Goal: Complete application form

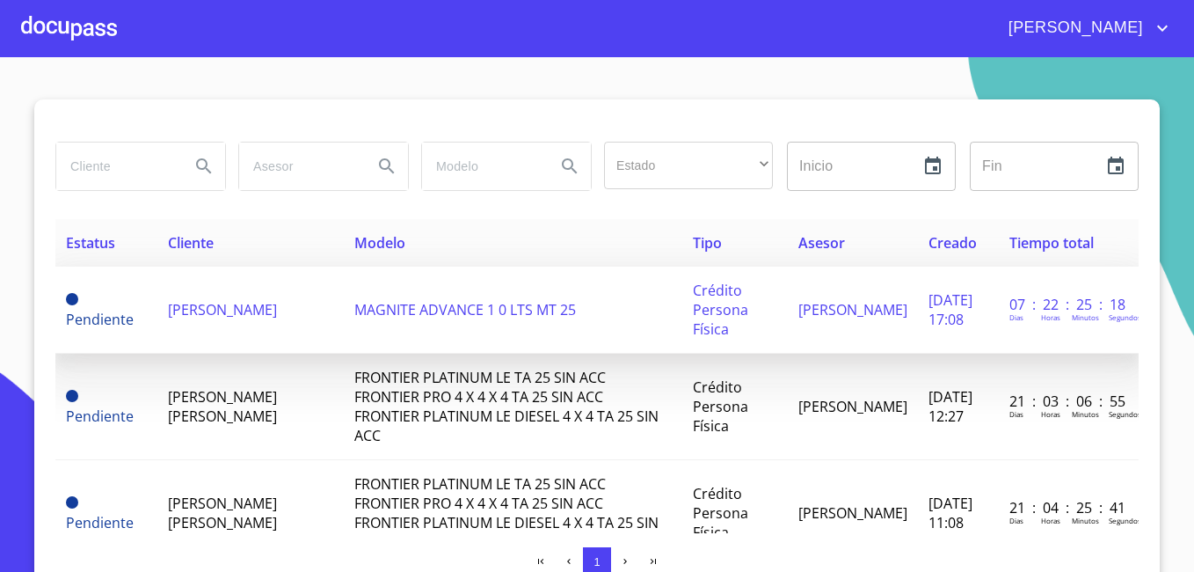
click at [186, 318] on span "[PERSON_NAME]" at bounding box center [222, 309] width 109 height 19
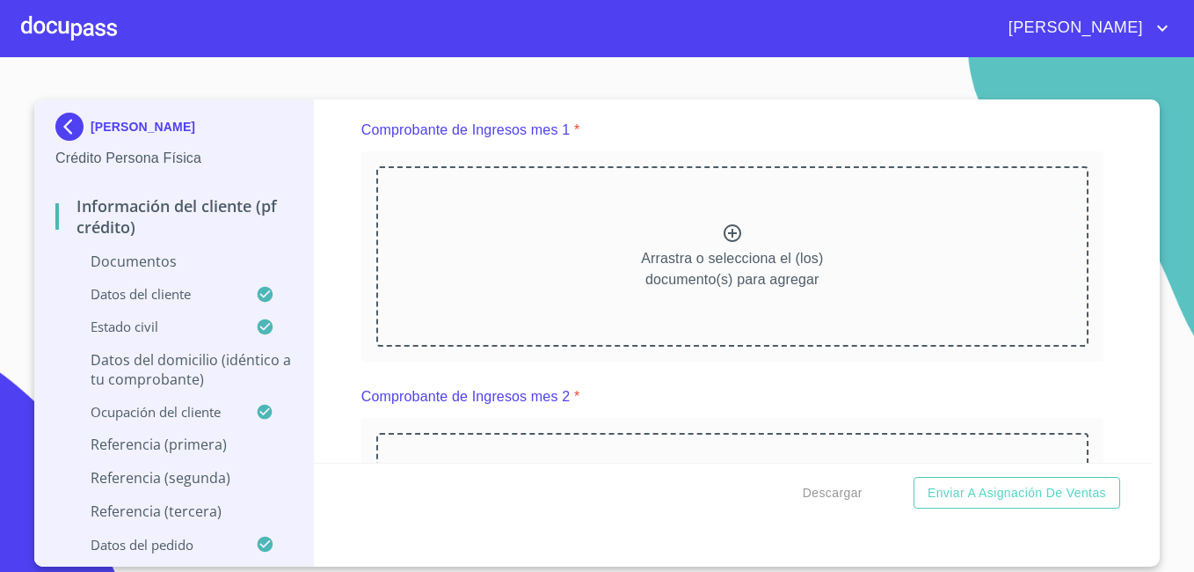
scroll to position [1735, 0]
click at [722, 242] on icon at bounding box center [732, 231] width 21 height 21
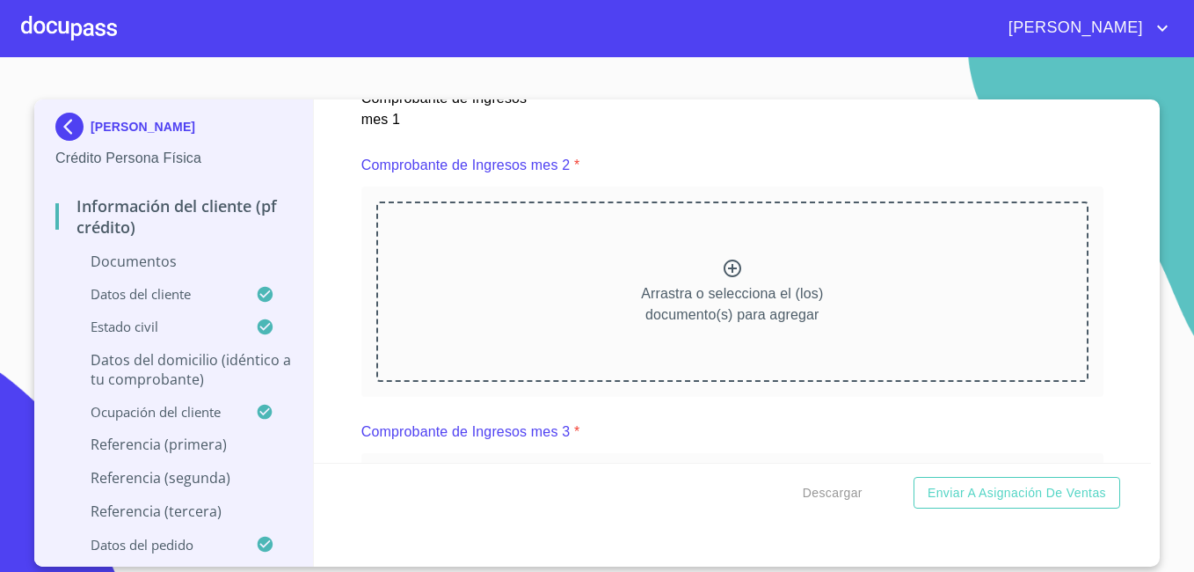
scroll to position [2474, 0]
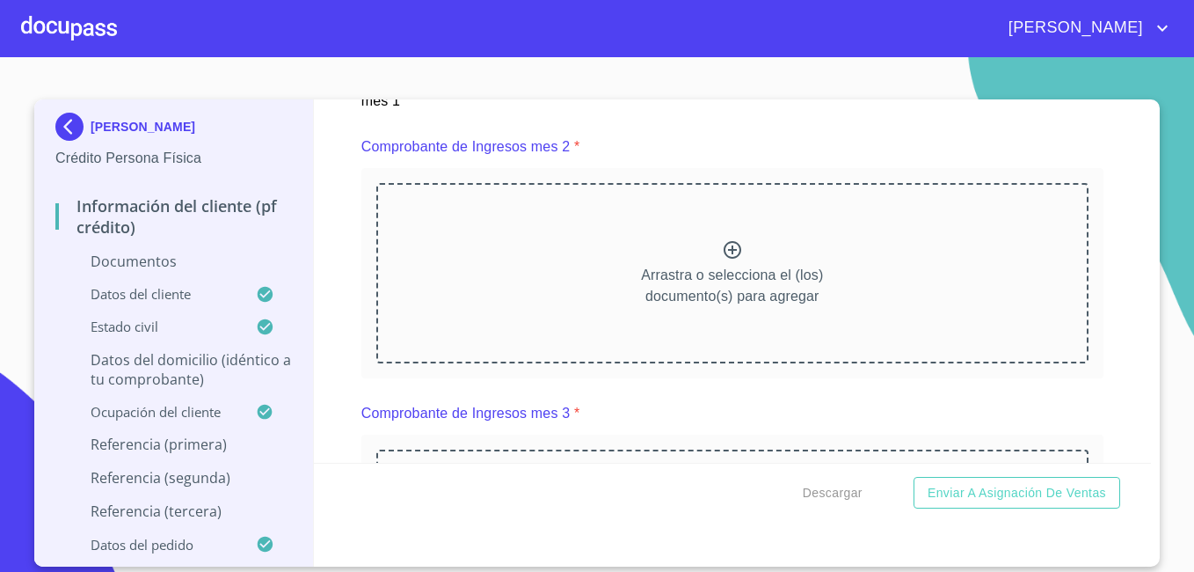
click at [724, 259] on icon at bounding box center [733, 250] width 18 height 18
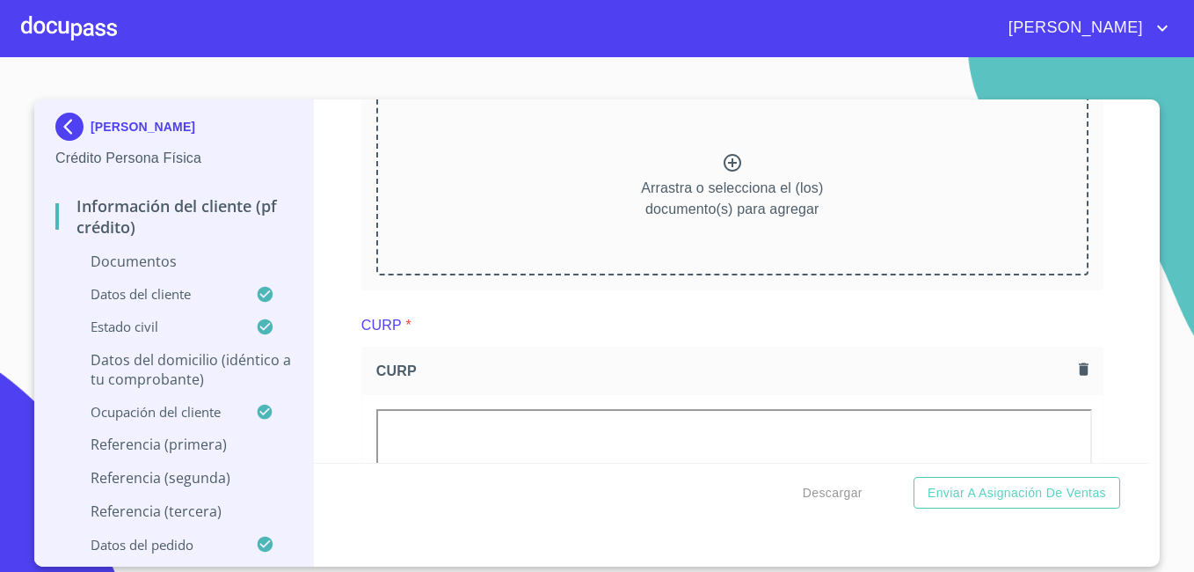
scroll to position [3330, 0]
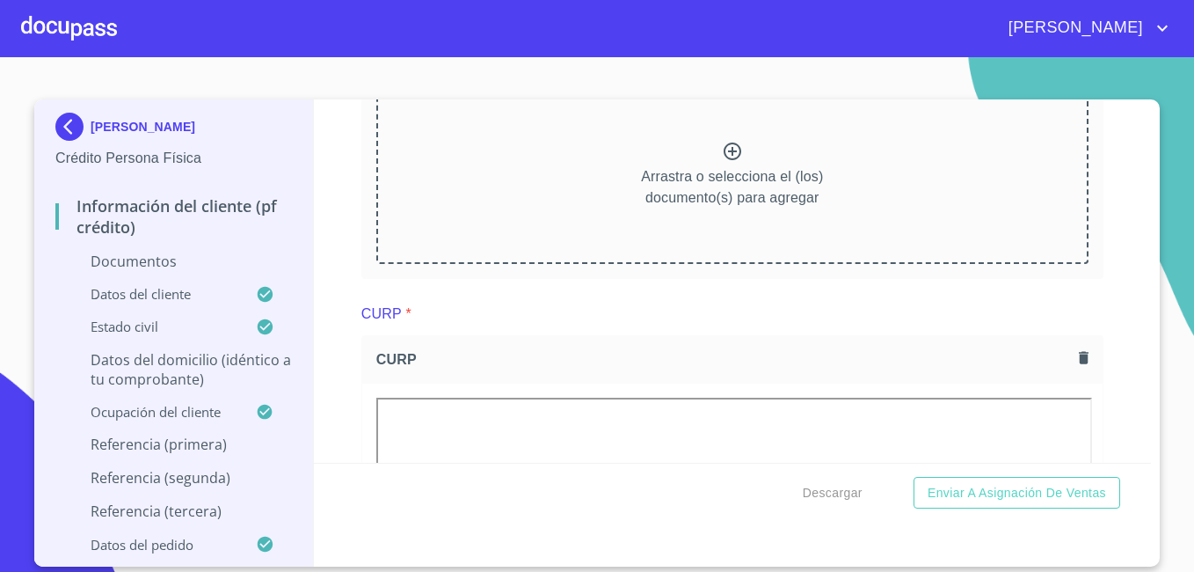
click at [722, 162] on icon at bounding box center [732, 151] width 21 height 21
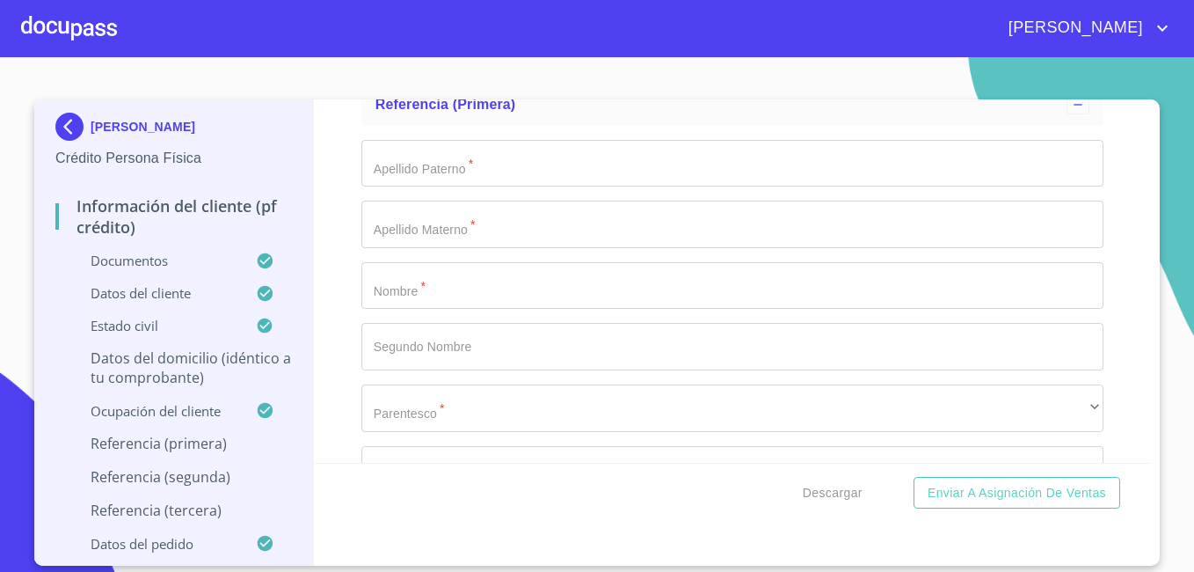
scroll to position [8712, 0]
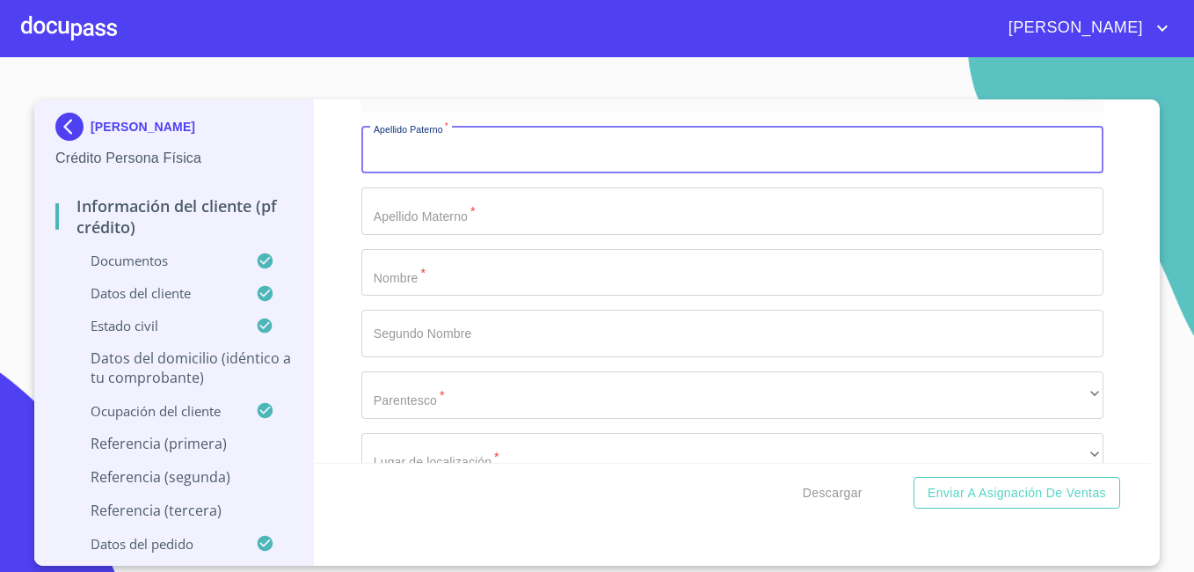
click at [420, 174] on input "Documento de identificación   *" at bounding box center [732, 150] width 742 height 47
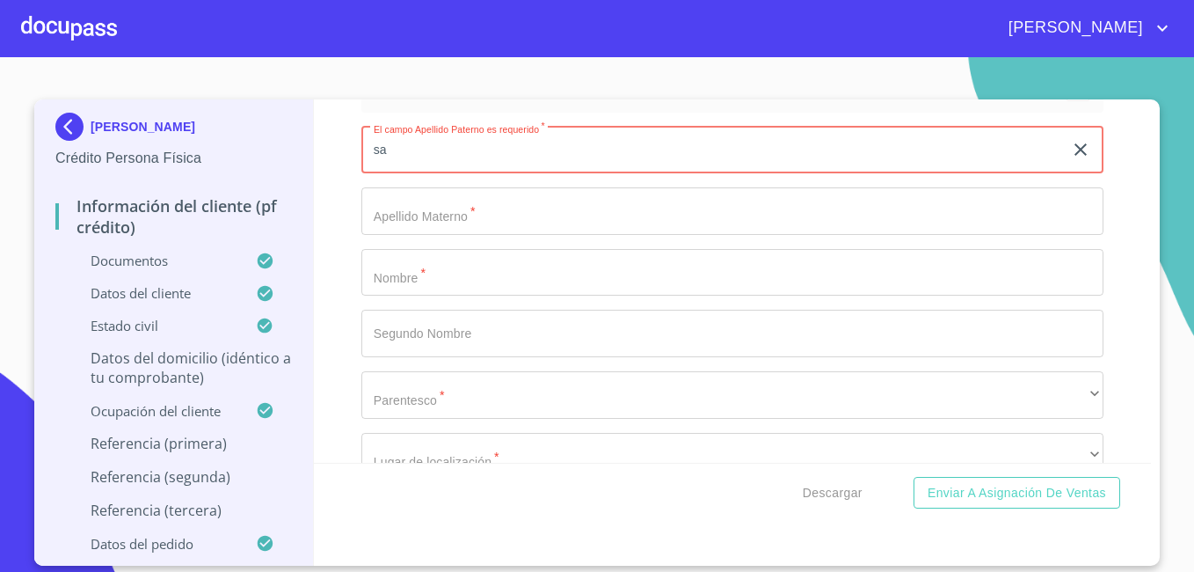
type input "s"
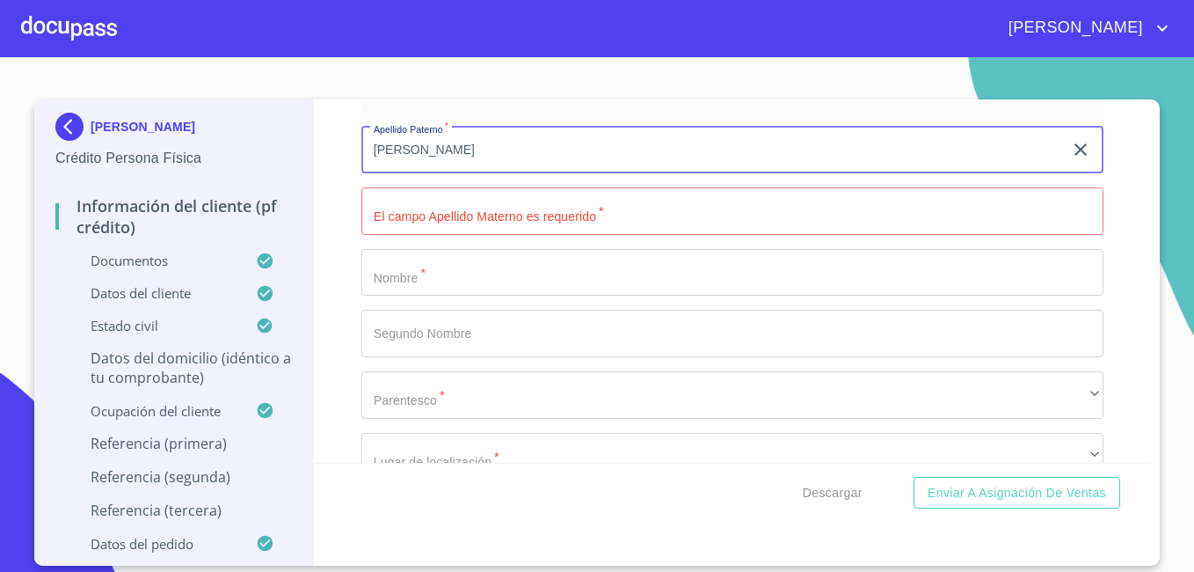
drag, startPoint x: 438, startPoint y: 178, endPoint x: 343, endPoint y: 177, distance: 95.0
click at [343, 177] on div "Información del cliente (PF crédito) Documentos Documento de identificación   *…" at bounding box center [733, 280] width 838 height 363
type input "[PERSON_NAME]"
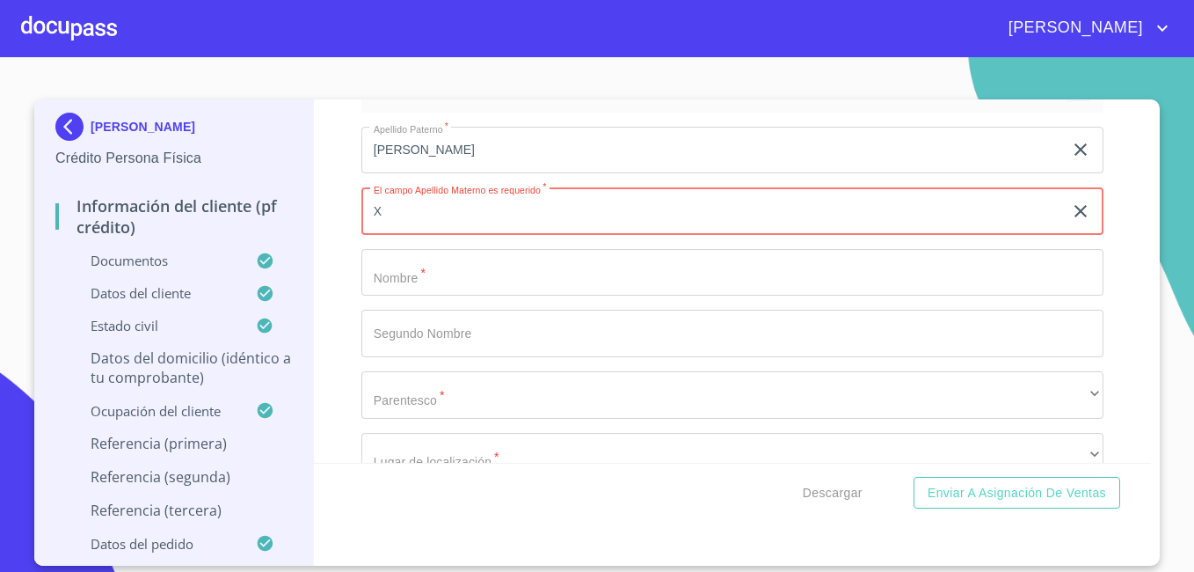
type input "X"
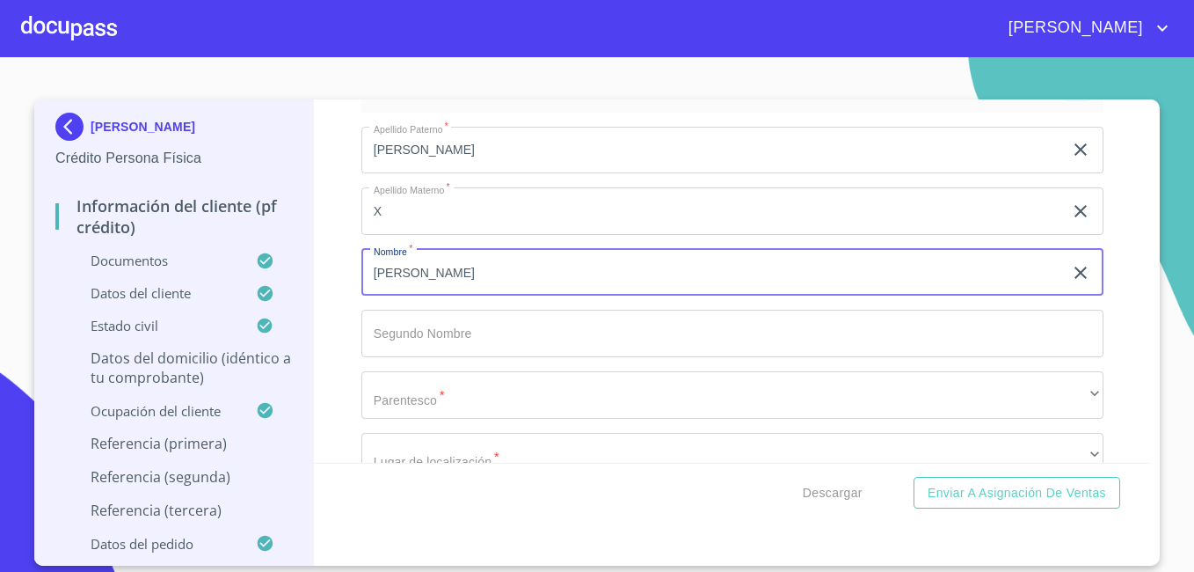
type input "[PERSON_NAME]"
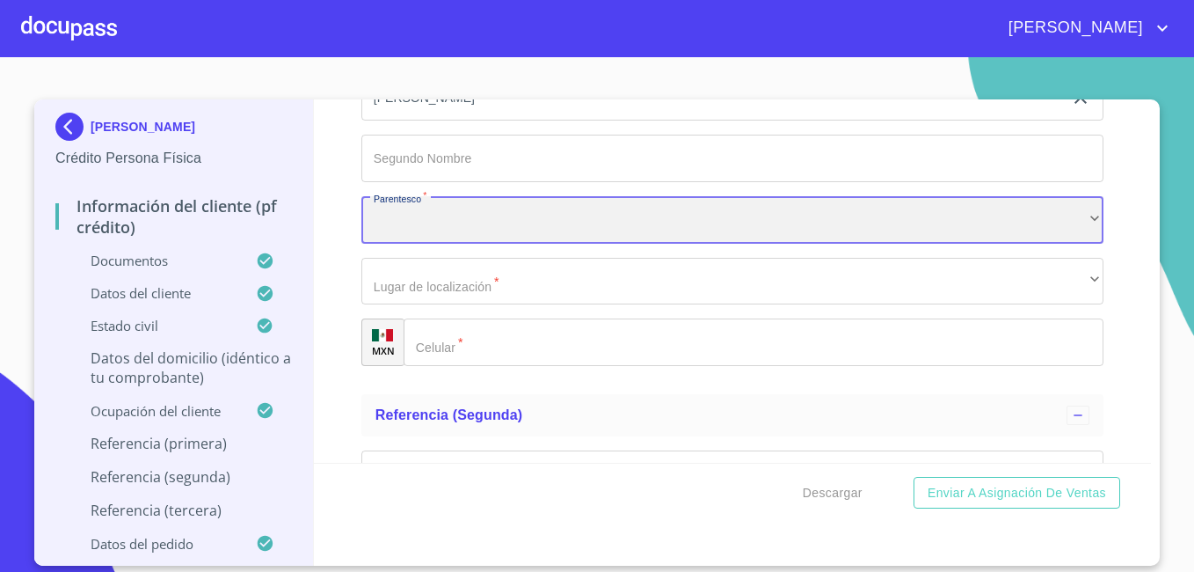
scroll to position [8888, 0]
click at [1063, 243] on div "​" at bounding box center [732, 218] width 742 height 47
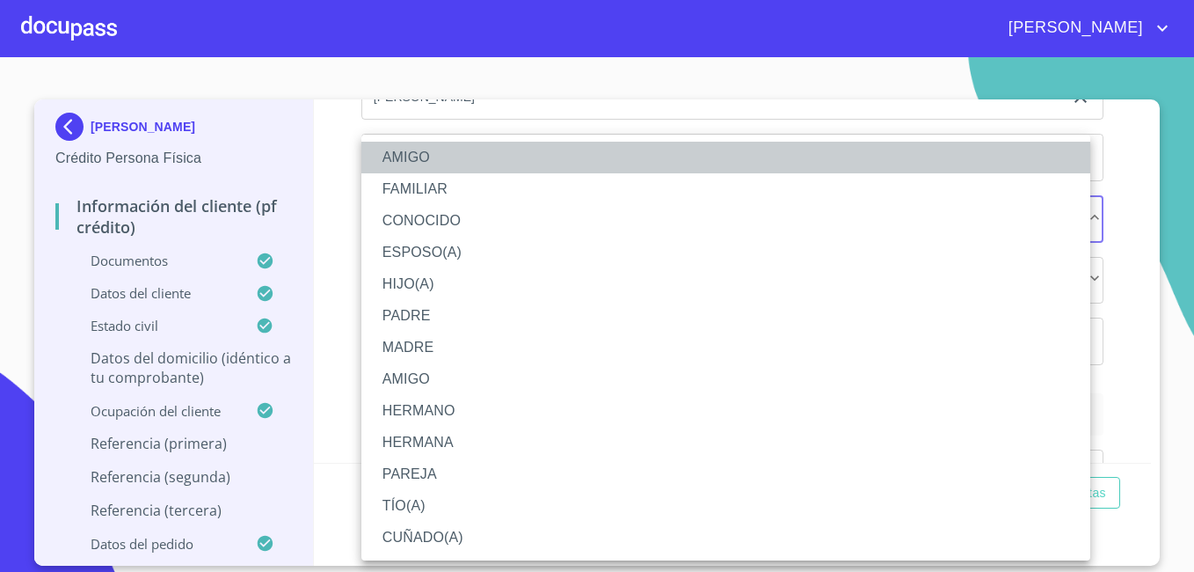
click at [910, 149] on li "AMIGO" at bounding box center [725, 158] width 729 height 32
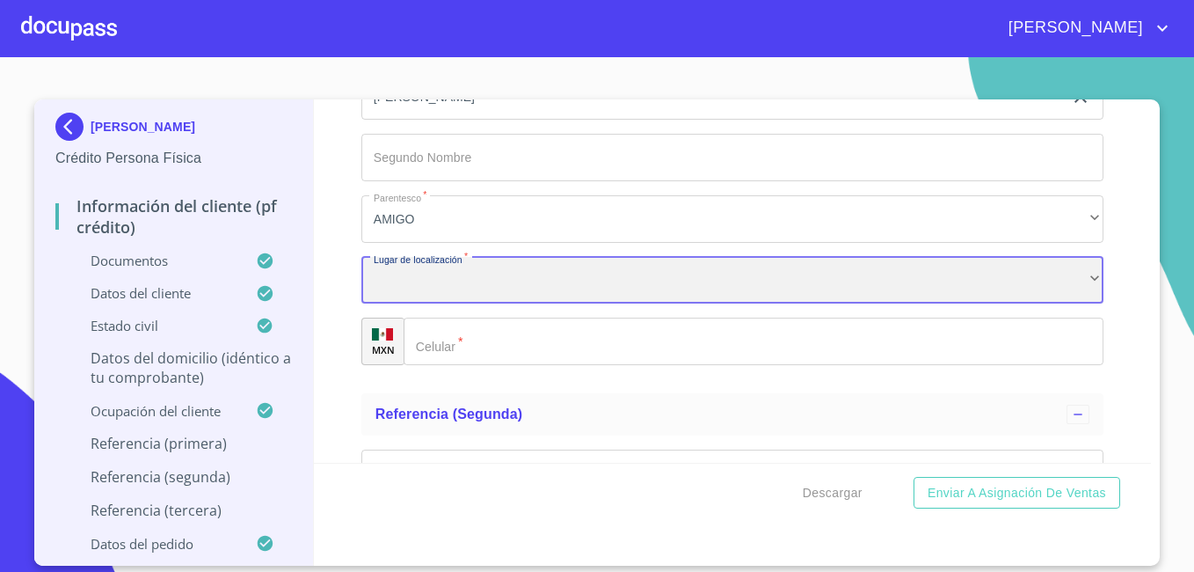
click at [619, 304] on div "​" at bounding box center [732, 280] width 742 height 47
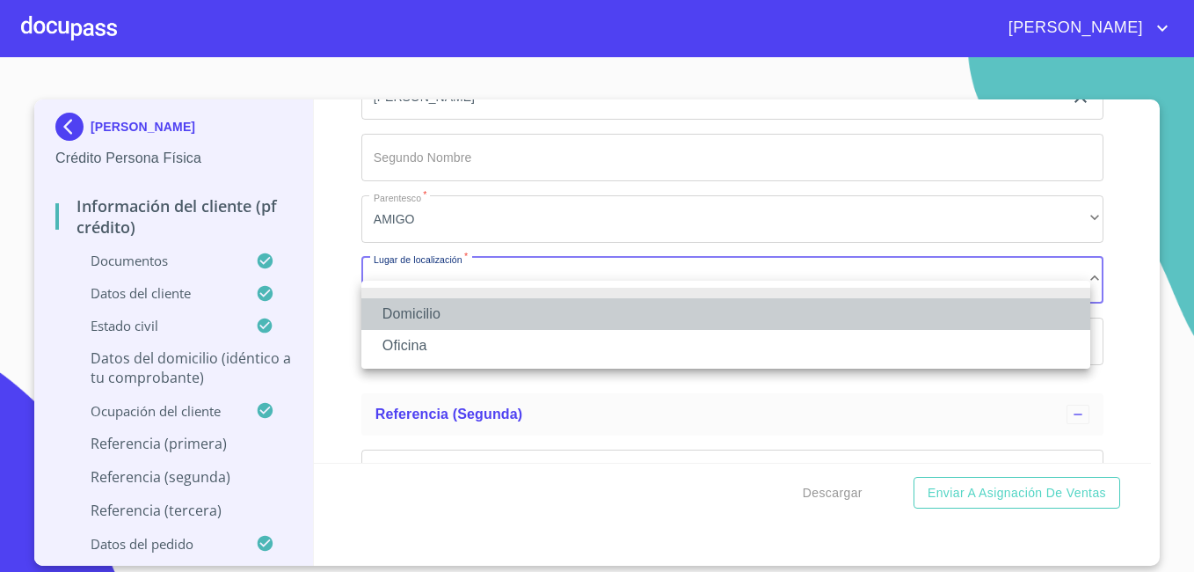
click at [600, 322] on li "Domicilio" at bounding box center [725, 314] width 729 height 32
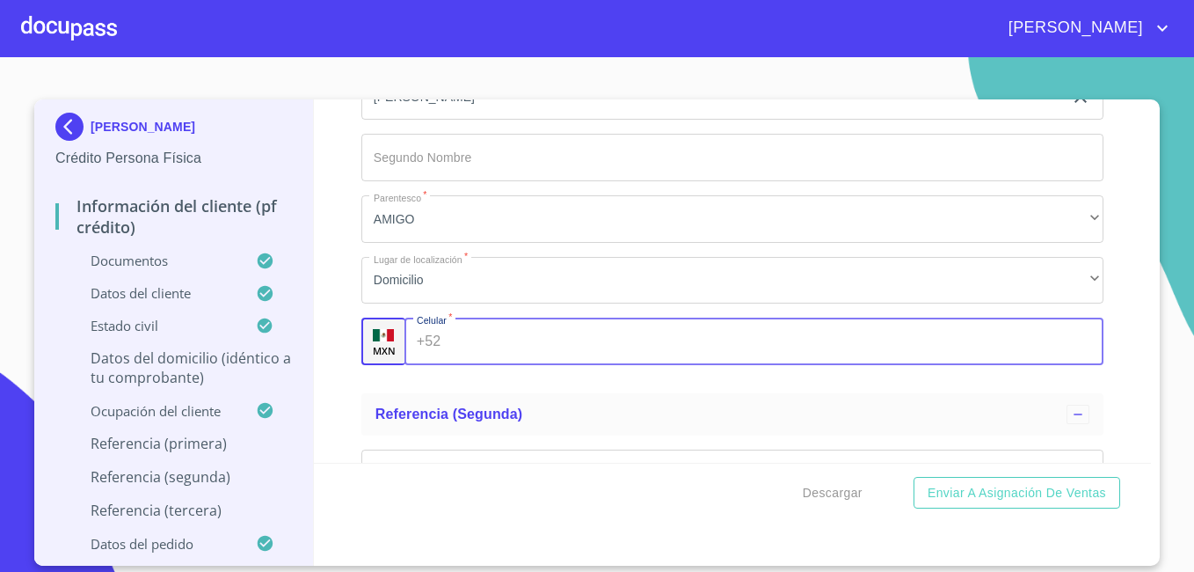
click at [545, 365] on input "Documento de identificación   *" at bounding box center [775, 340] width 655 height 47
paste input "[PHONE_NUMBER]"
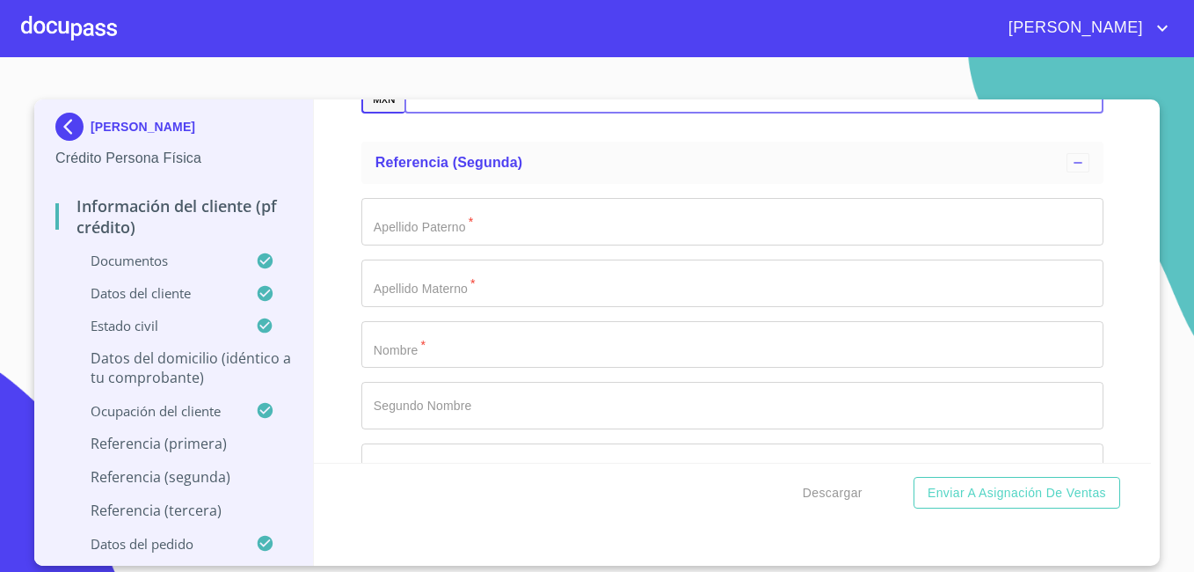
scroll to position [9169, 0]
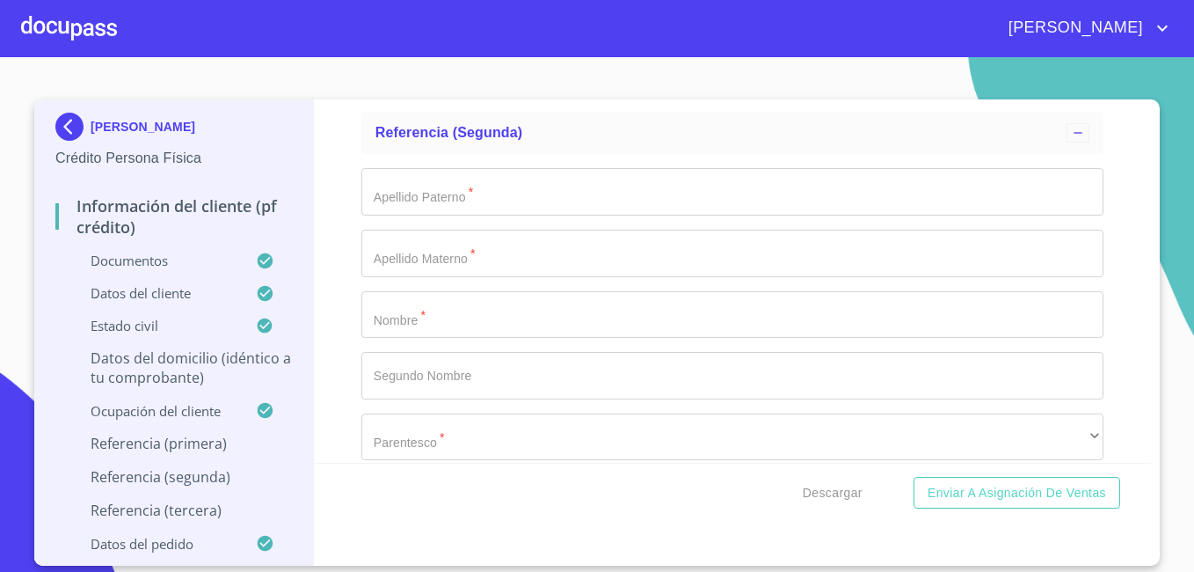
type input "[PHONE_NUMBER]"
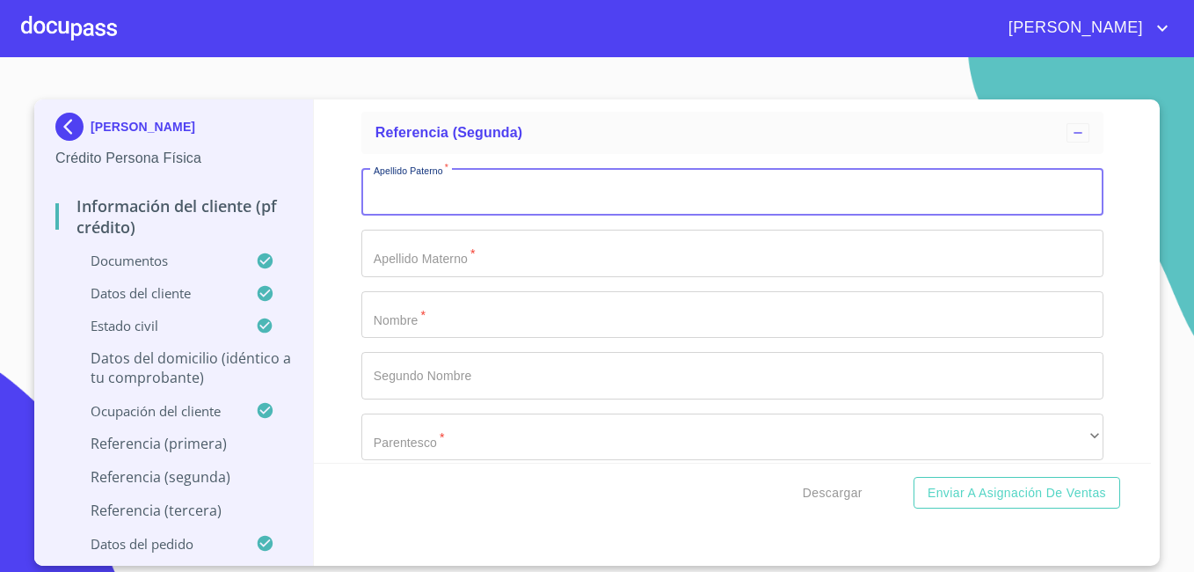
click at [456, 215] on input "Documento de identificación   *" at bounding box center [732, 191] width 742 height 47
type input "[PERSON_NAME]"
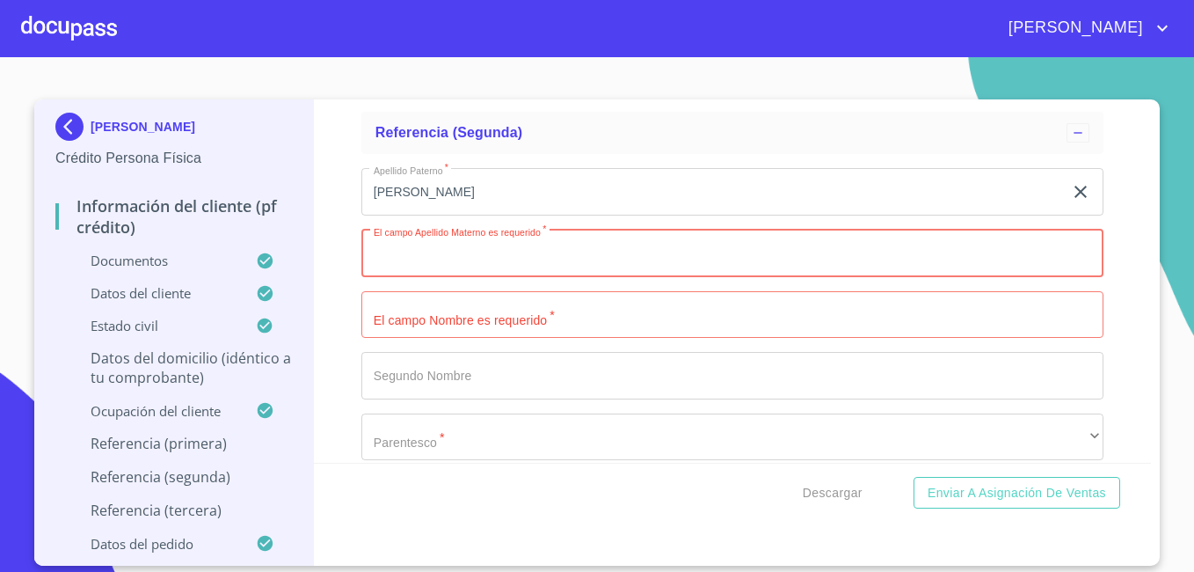
click at [444, 272] on input "Documento de identificación   *" at bounding box center [732, 253] width 742 height 47
type input "X"
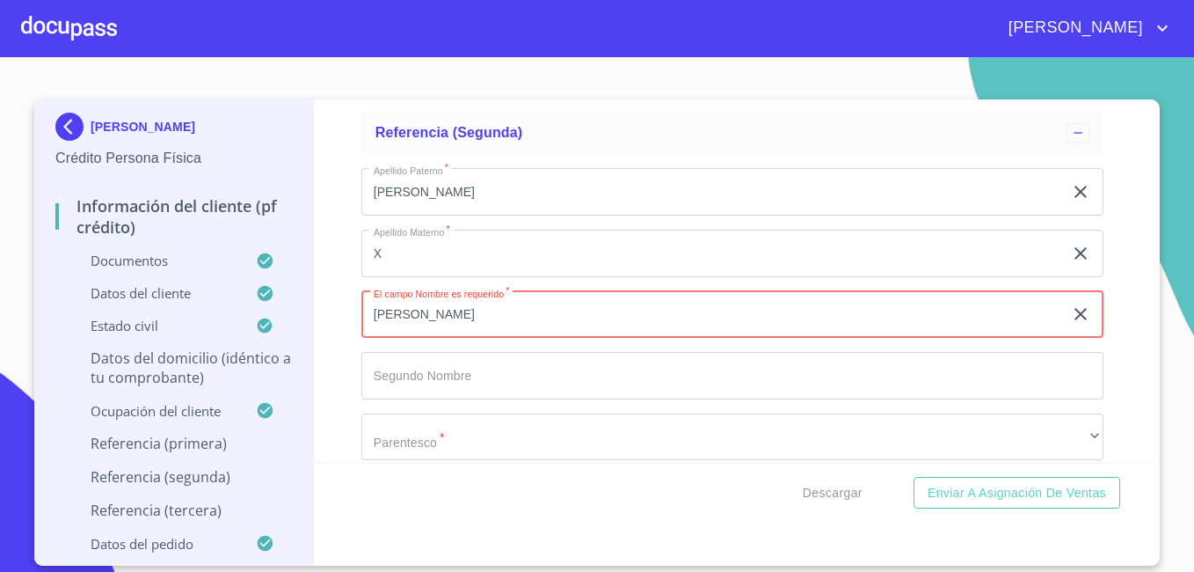
type input "[PERSON_NAME]"
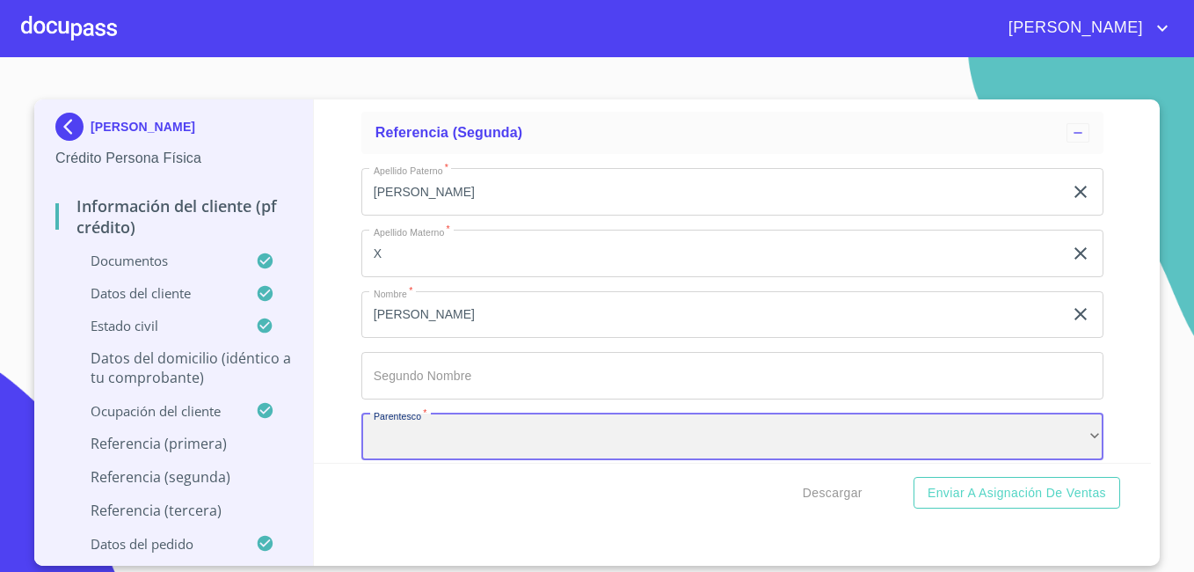
scroll to position [9188, 0]
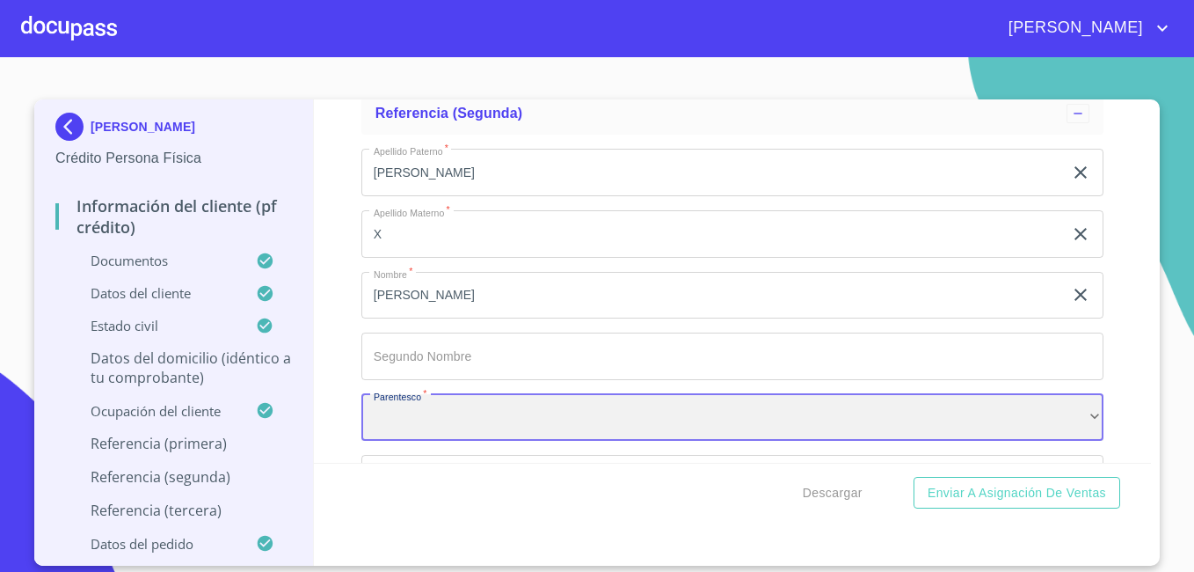
click at [704, 432] on div "​" at bounding box center [732, 417] width 742 height 47
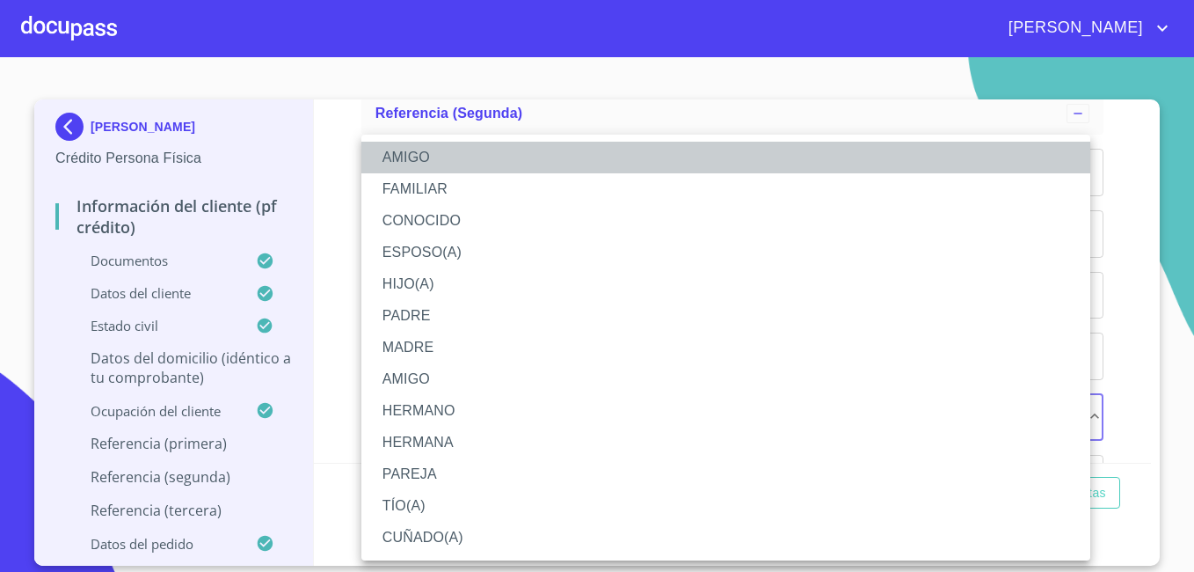
click at [574, 161] on li "AMIGO" at bounding box center [725, 158] width 729 height 32
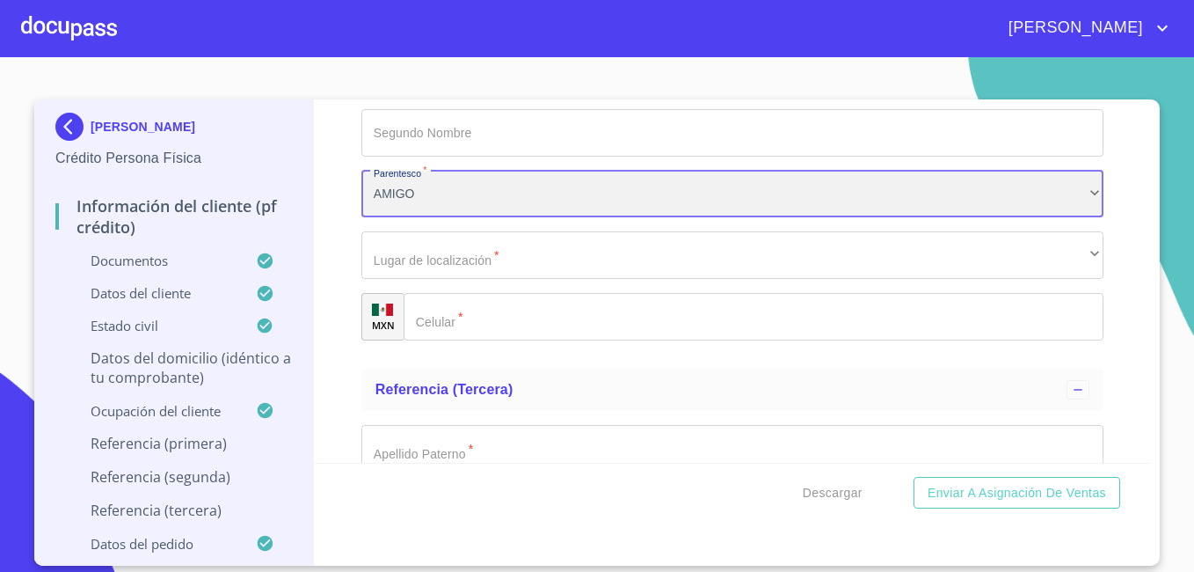
scroll to position [9435, 0]
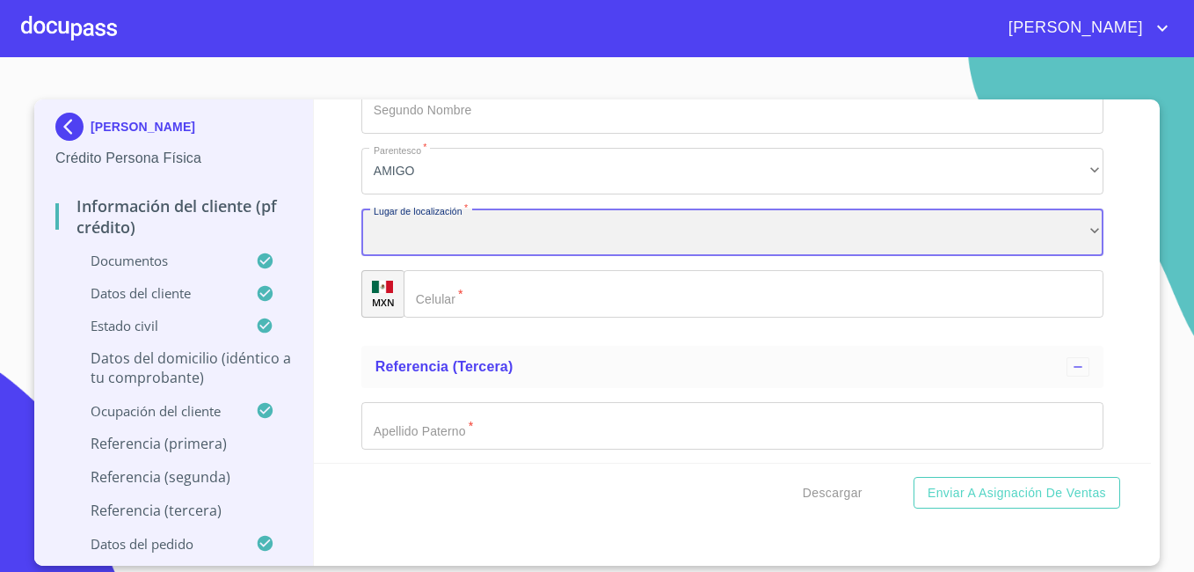
click at [733, 251] on div "​" at bounding box center [732, 231] width 742 height 47
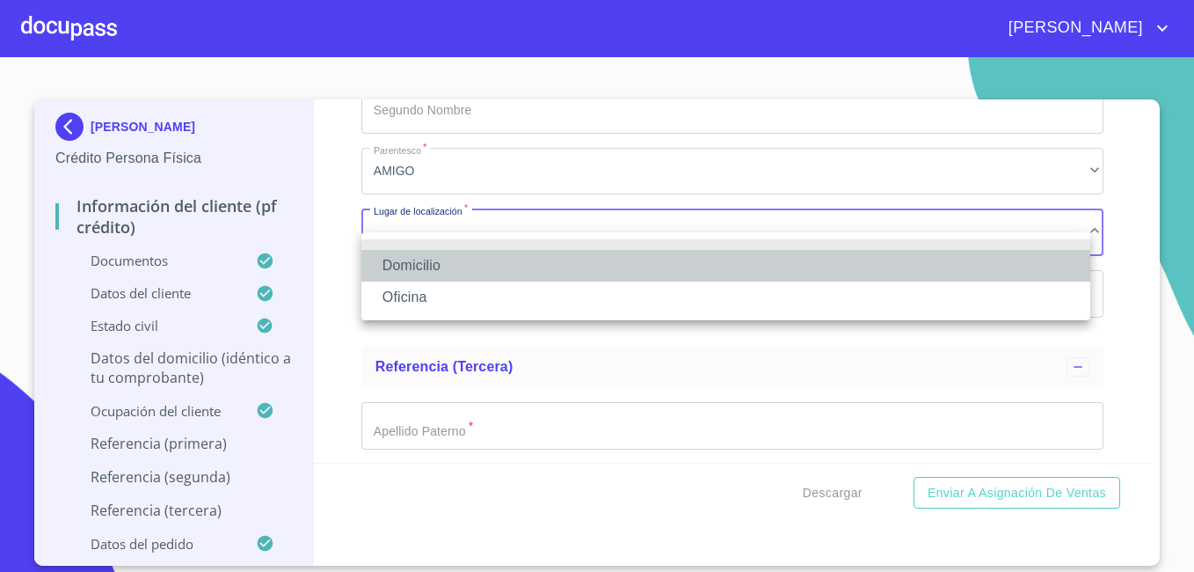
click at [695, 261] on li "Domicilio" at bounding box center [725, 266] width 729 height 32
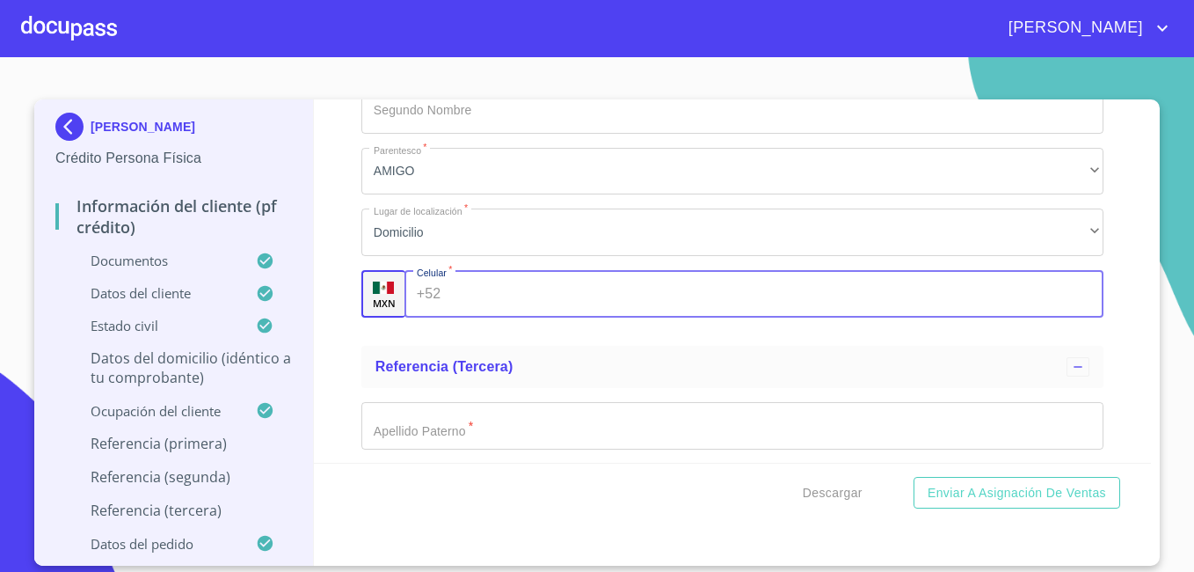
click at [632, 317] on input "Documento de identificación   *" at bounding box center [775, 293] width 655 height 47
paste input "[PHONE_NUMBER]"
type input "[PHONE_NUMBER]"
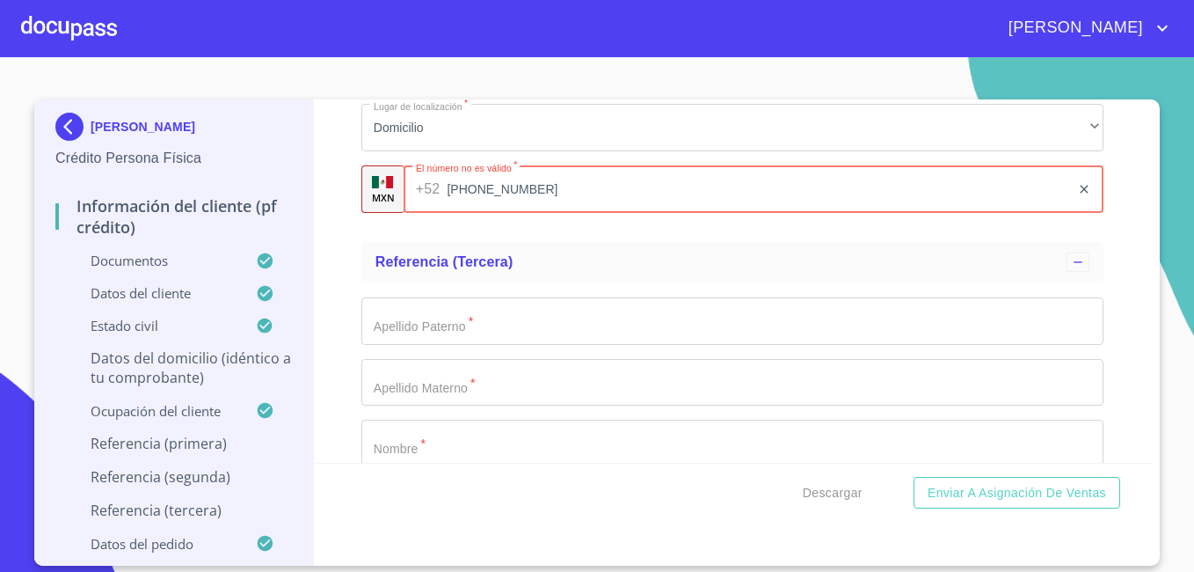
scroll to position [9540, 0]
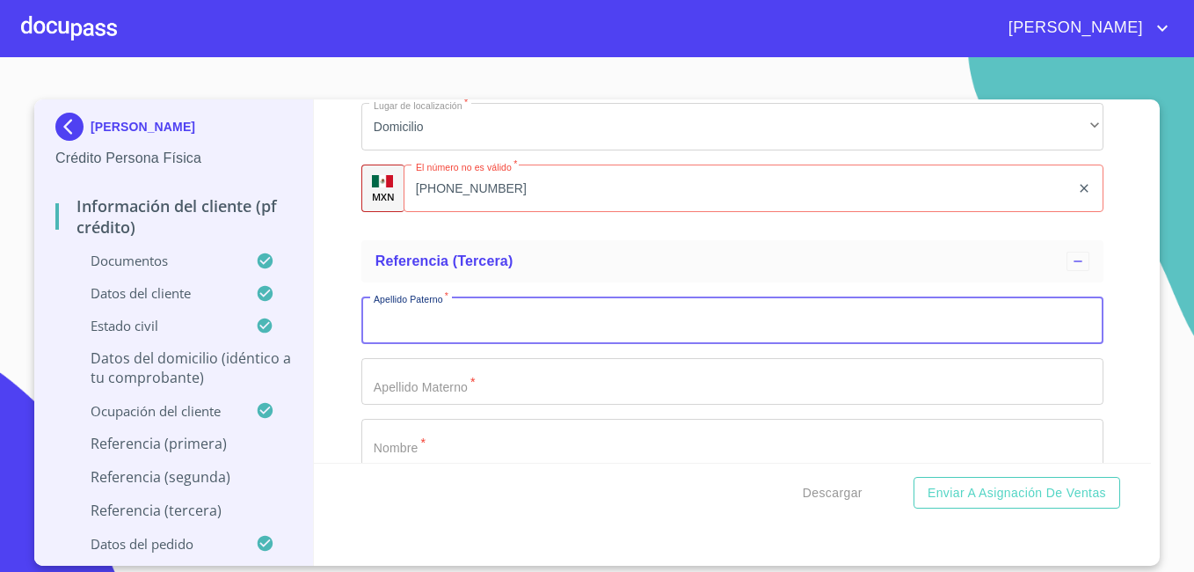
click at [770, 341] on input "Documento de identificación   *" at bounding box center [732, 319] width 742 height 47
type input "[PERSON_NAME]"
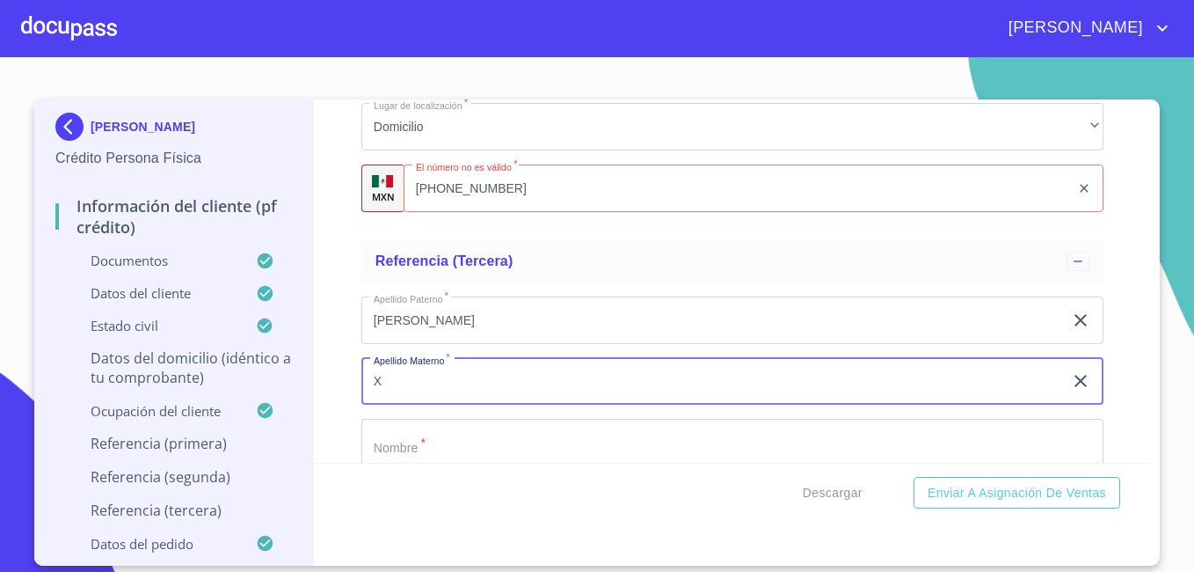
type input "X"
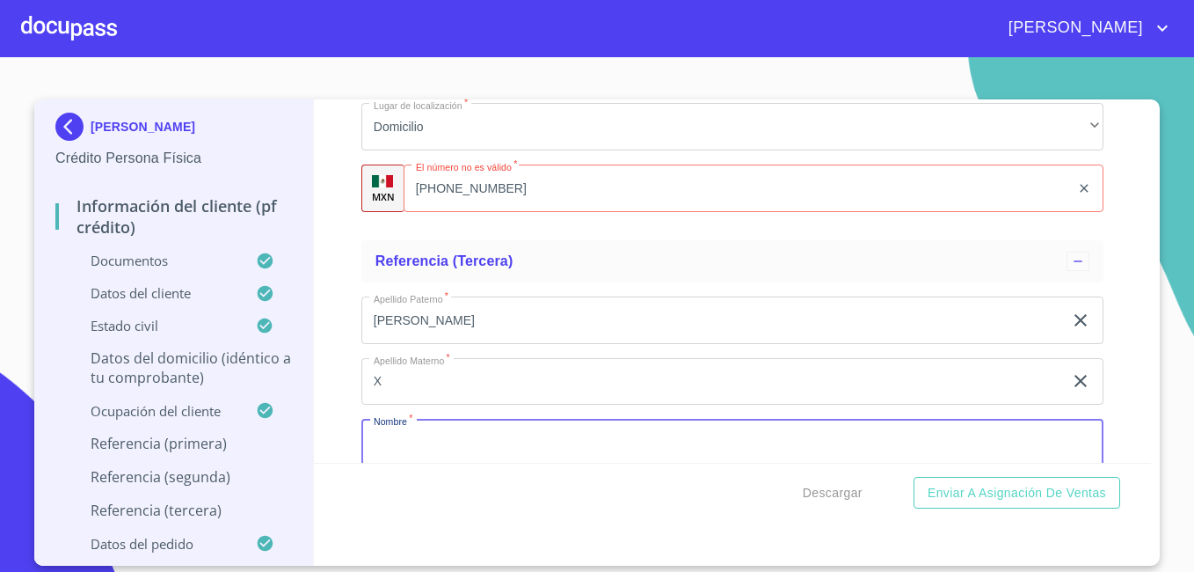
scroll to position [9565, 0]
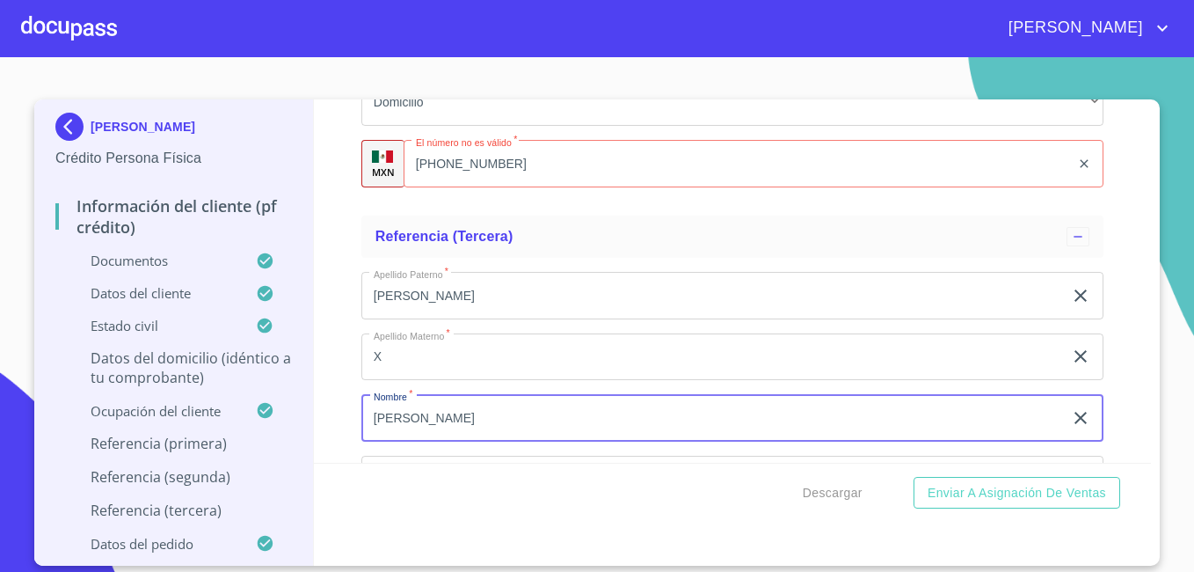
type input "[PERSON_NAME]"
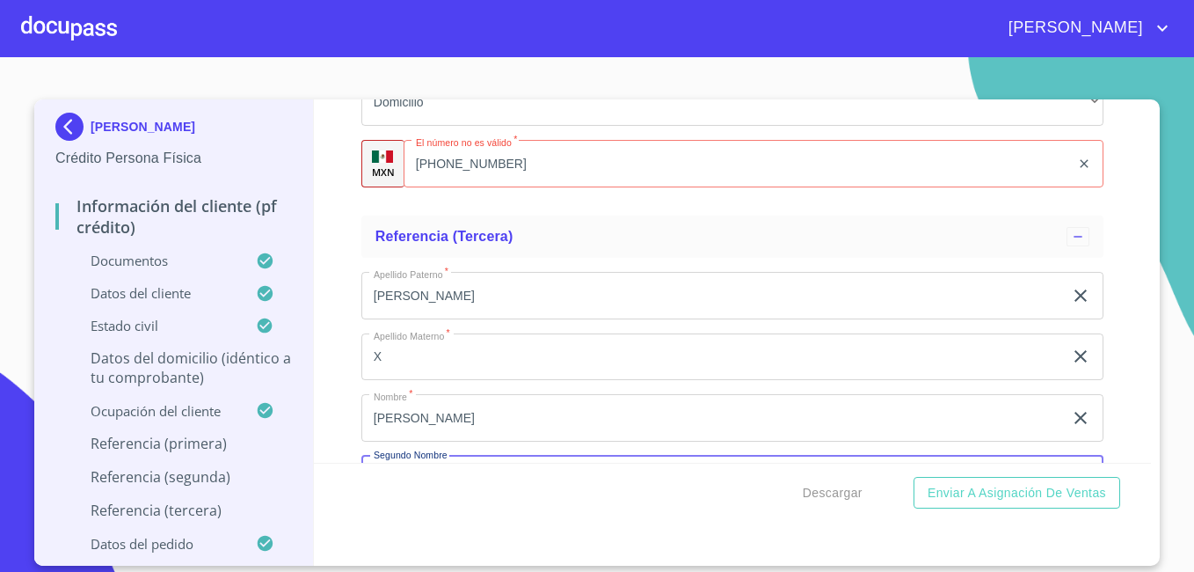
scroll to position [9784, 0]
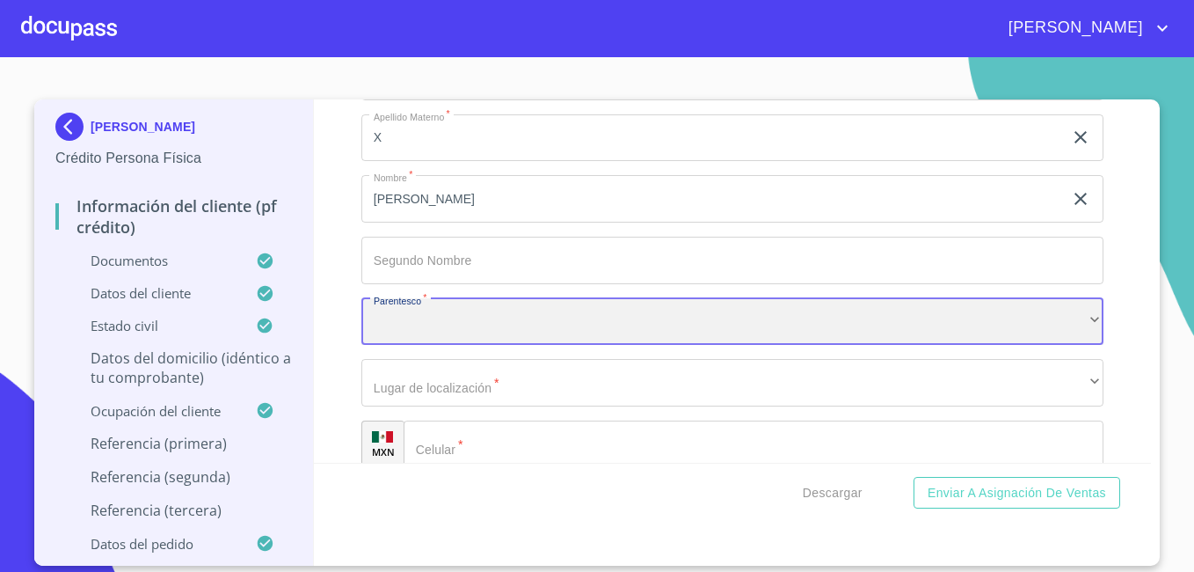
click at [821, 346] on div "​" at bounding box center [732, 321] width 742 height 47
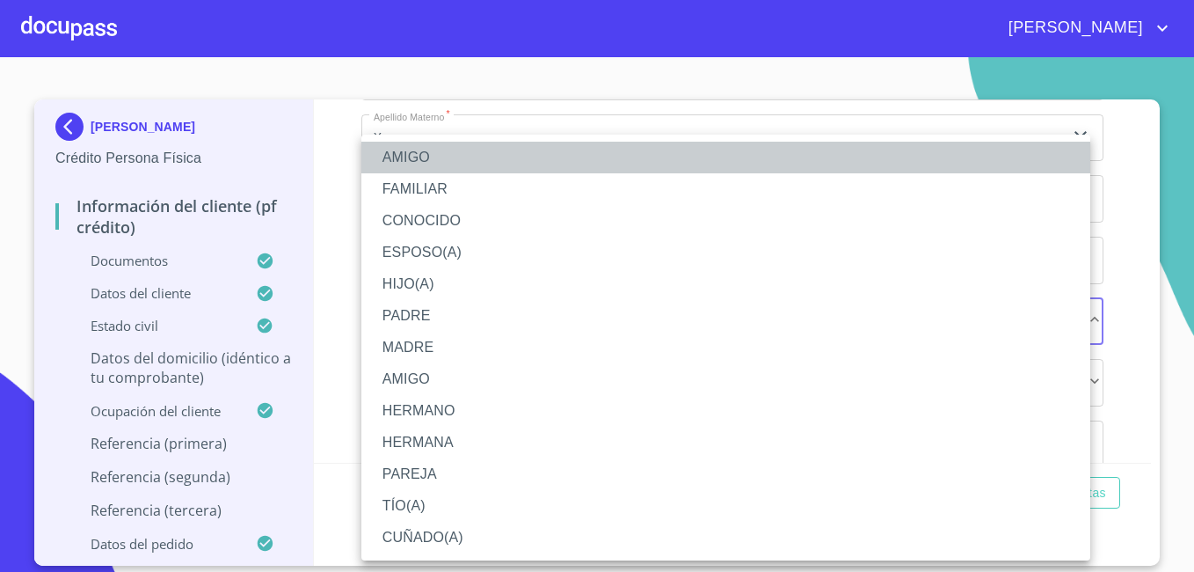
click at [573, 161] on li "AMIGO" at bounding box center [725, 158] width 729 height 32
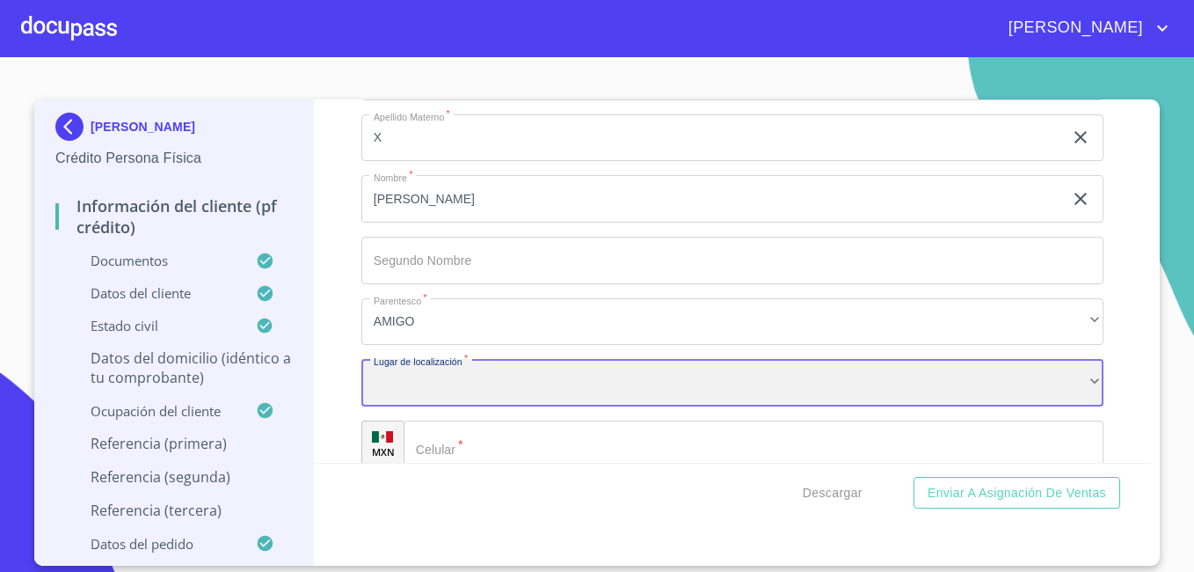
click at [1065, 406] on div "​" at bounding box center [732, 382] width 742 height 47
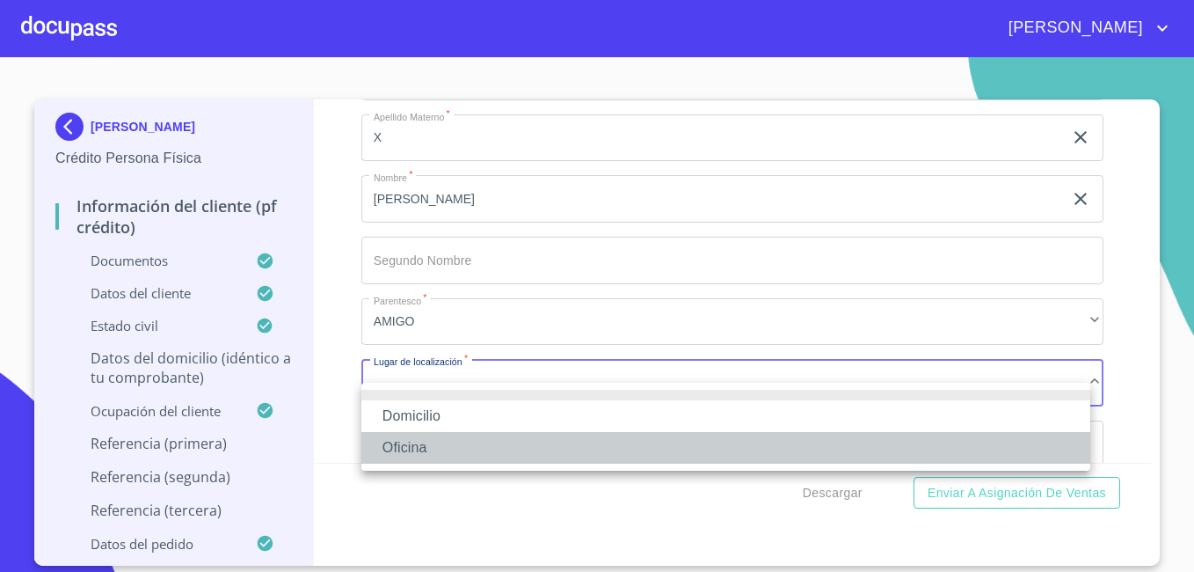
click at [850, 443] on li "Oficina" at bounding box center [725, 448] width 729 height 32
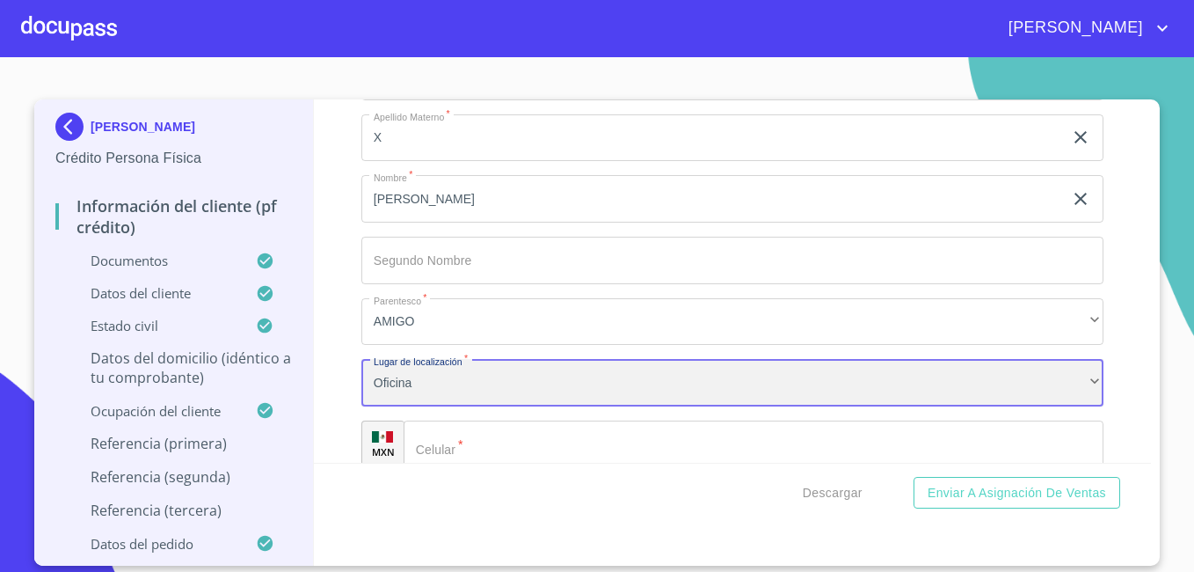
click at [972, 405] on div "Oficina" at bounding box center [732, 382] width 742 height 47
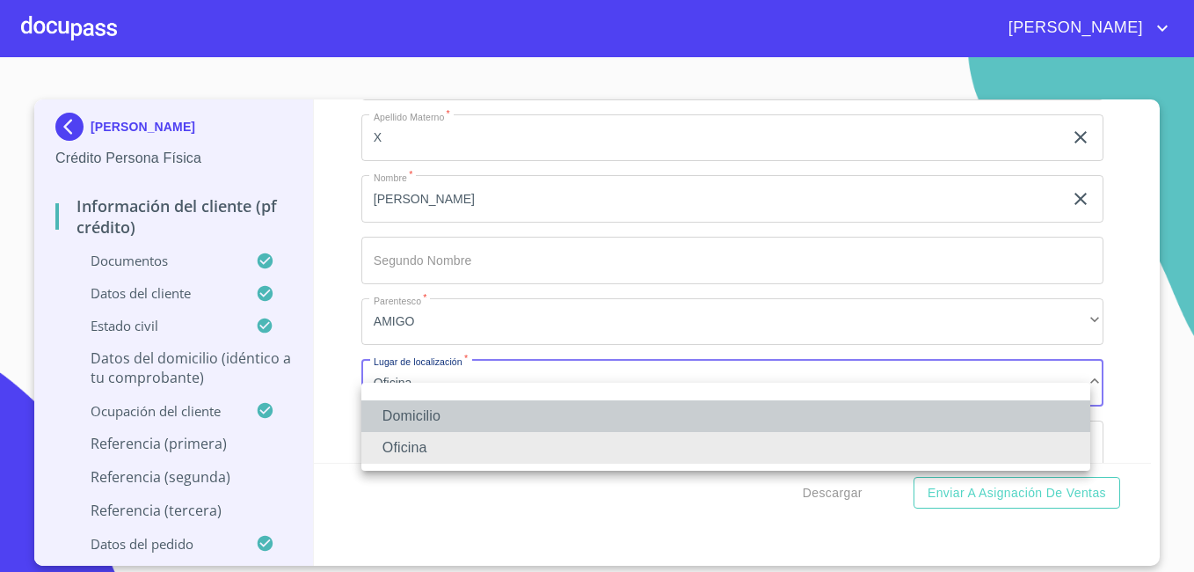
click at [672, 416] on li "Domicilio" at bounding box center [725, 416] width 729 height 32
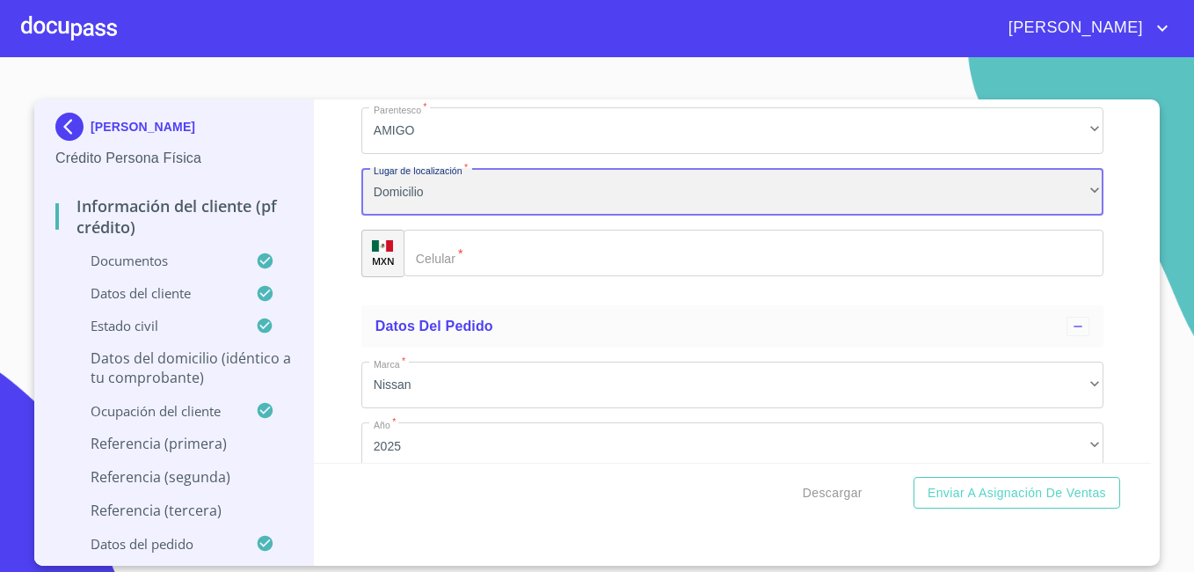
scroll to position [9995, 0]
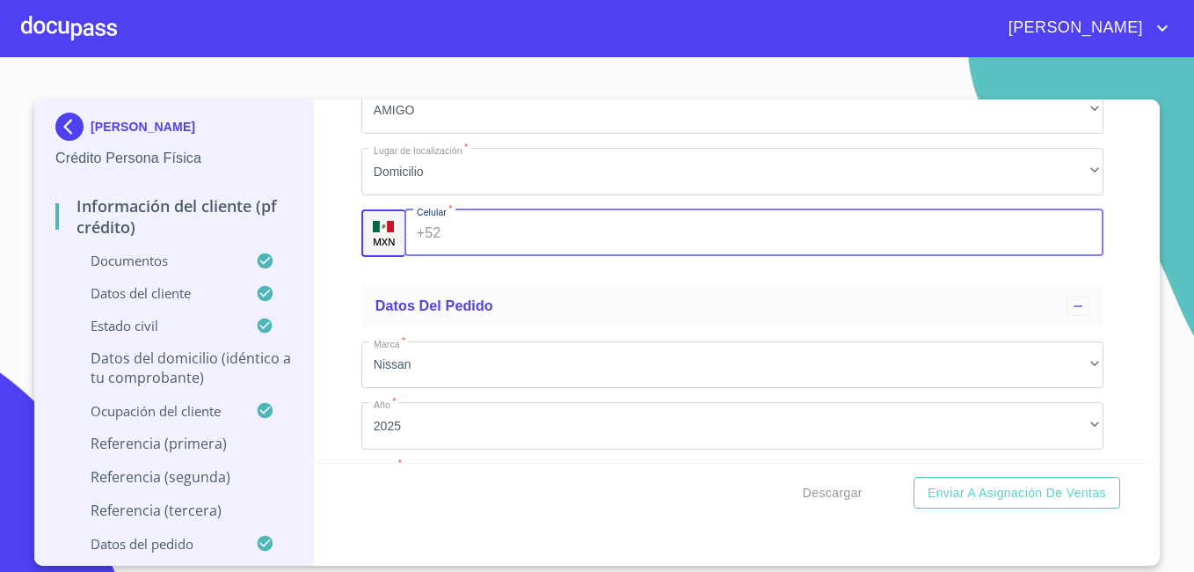
click at [710, 257] on input "Documento de identificación   *" at bounding box center [775, 232] width 655 height 47
paste input "[PHONE_NUMBER]"
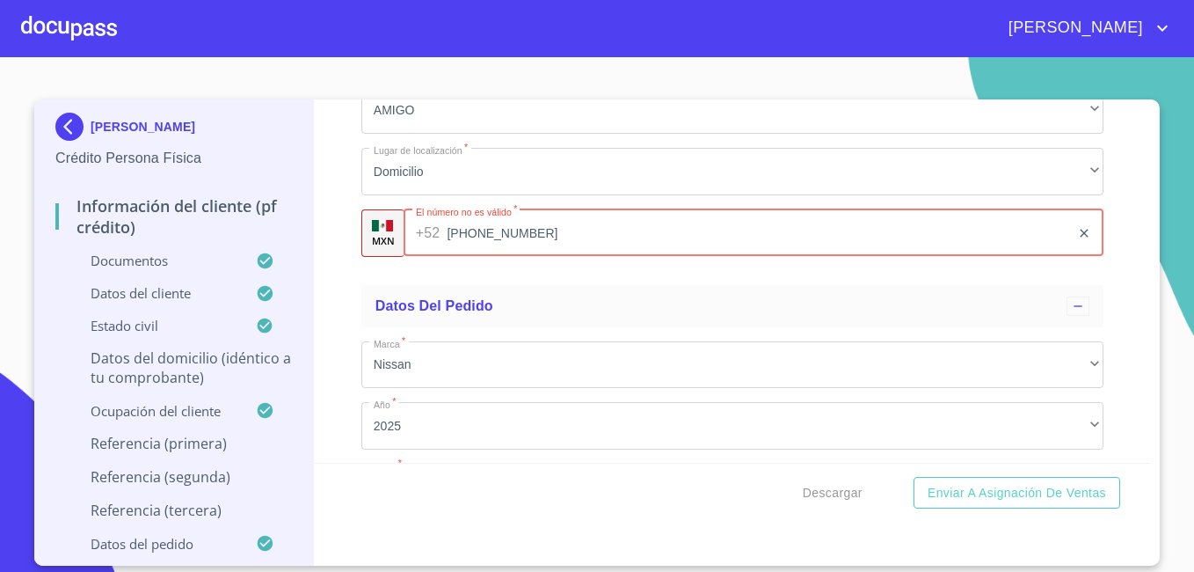
click at [639, 257] on input "[PHONE_NUMBER]" at bounding box center [758, 232] width 623 height 47
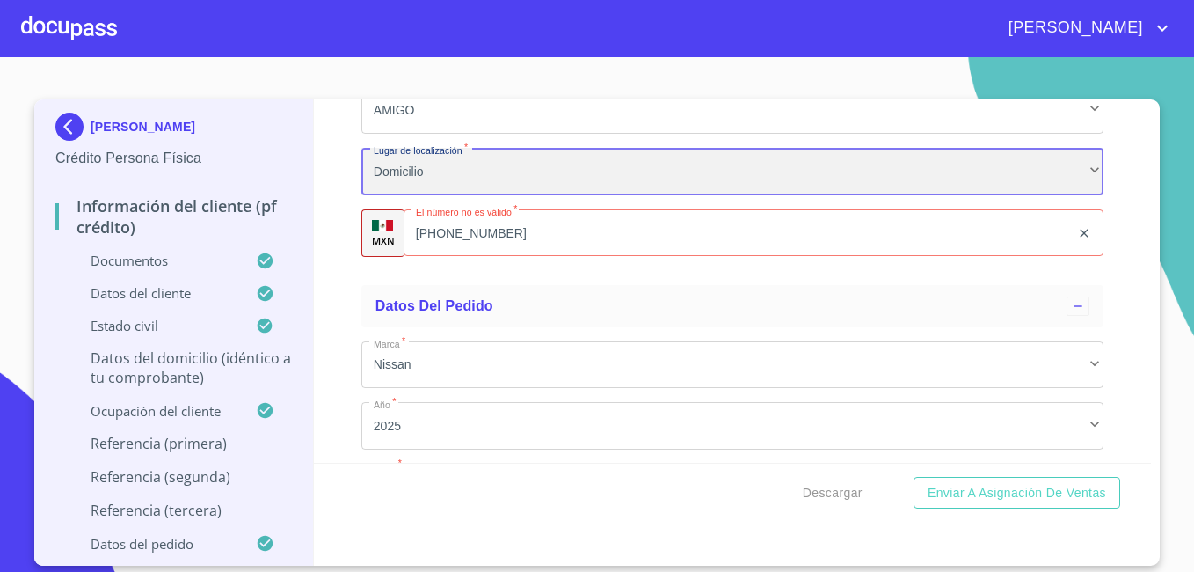
click at [606, 195] on div "Domicilio" at bounding box center [732, 171] width 742 height 47
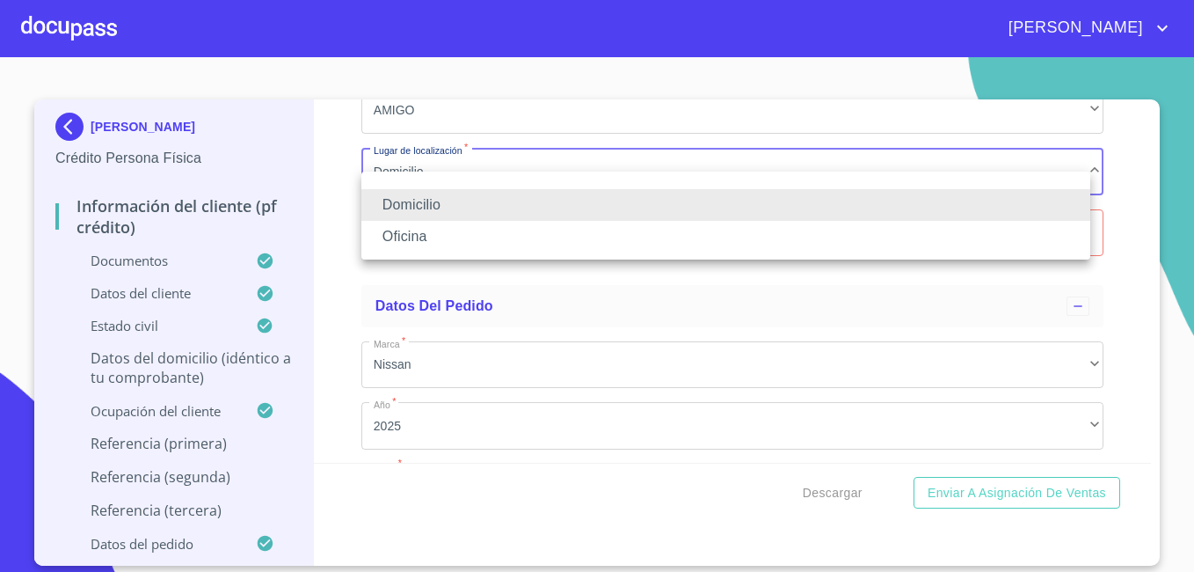
click at [613, 351] on div at bounding box center [597, 286] width 1194 height 572
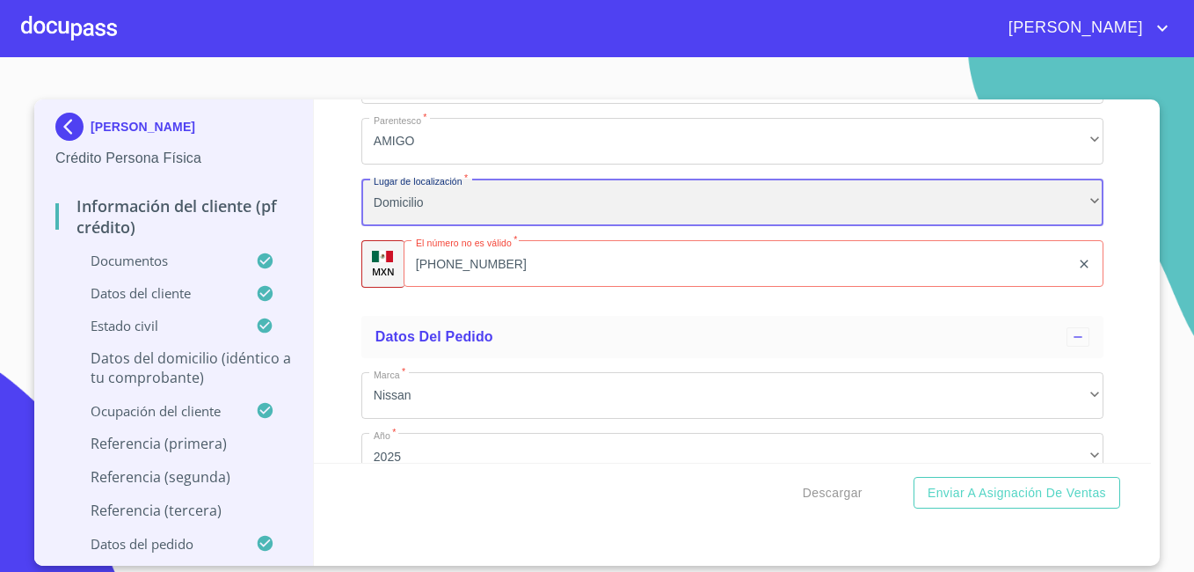
scroll to position [9924, 0]
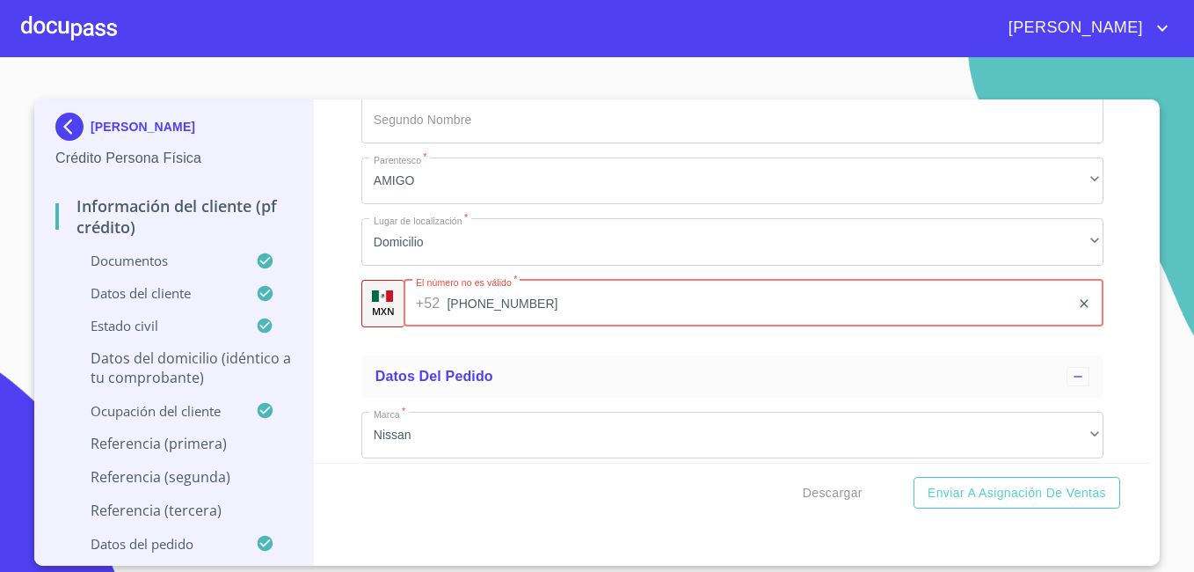
click at [430, 327] on div "[PHONE_NUMBER] ​" at bounding box center [754, 303] width 700 height 47
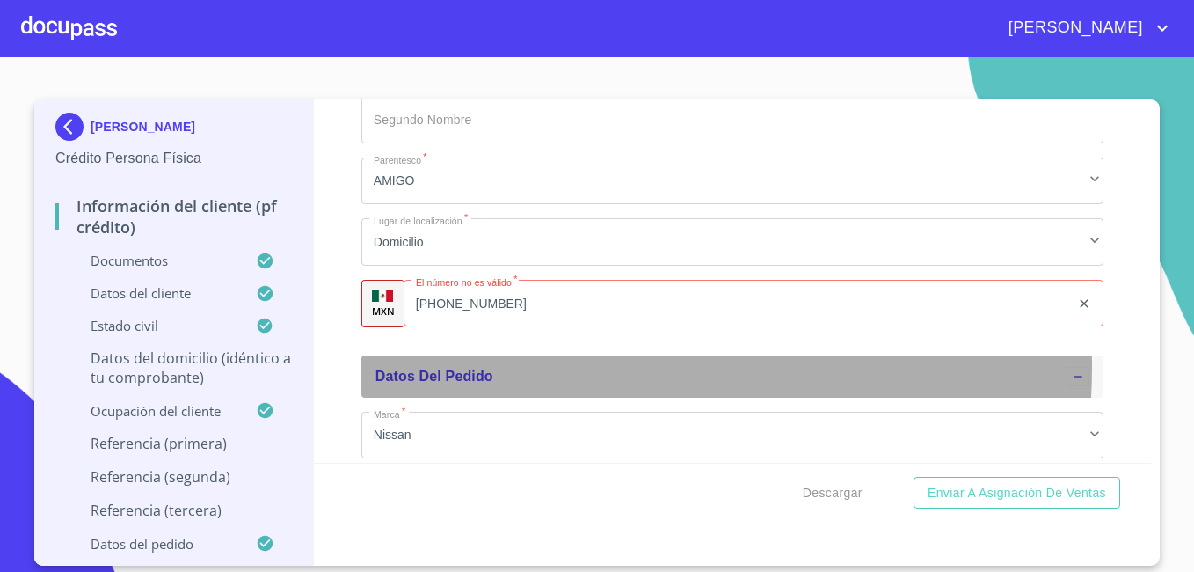
click at [573, 387] on div "Datos del pedido" at bounding box center [721, 376] width 691 height 21
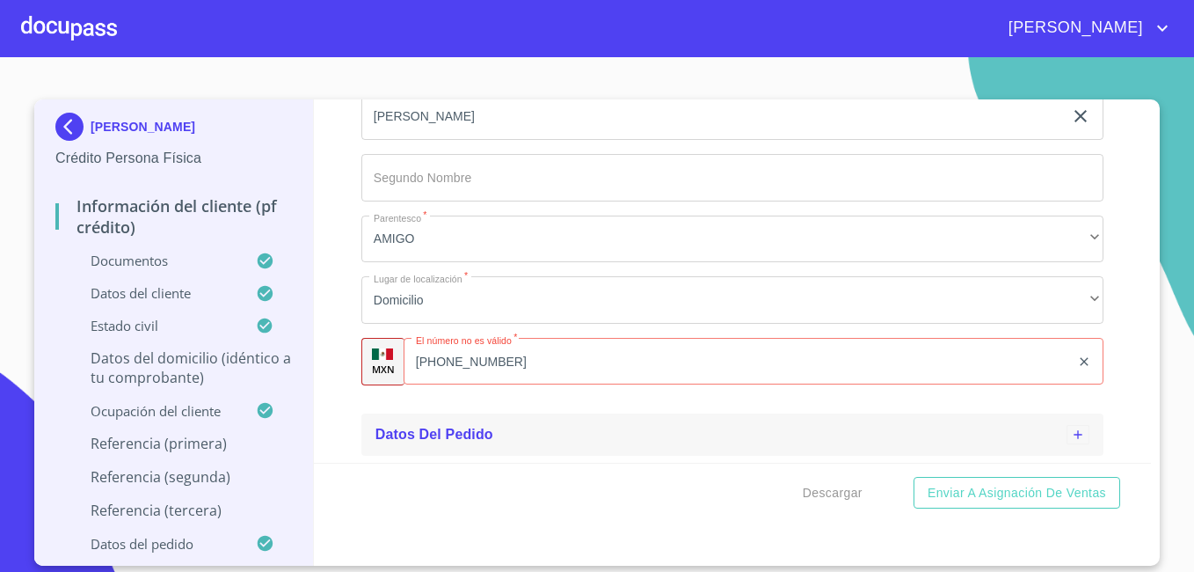
scroll to position [9887, 0]
click at [452, 350] on input "[PHONE_NUMBER]" at bounding box center [758, 361] width 623 height 47
click at [464, 360] on input "[PHONE_NUMBER]" at bounding box center [758, 361] width 623 height 47
type input "3"
click at [456, 361] on input "Documento de identificación   *" at bounding box center [775, 361] width 656 height 47
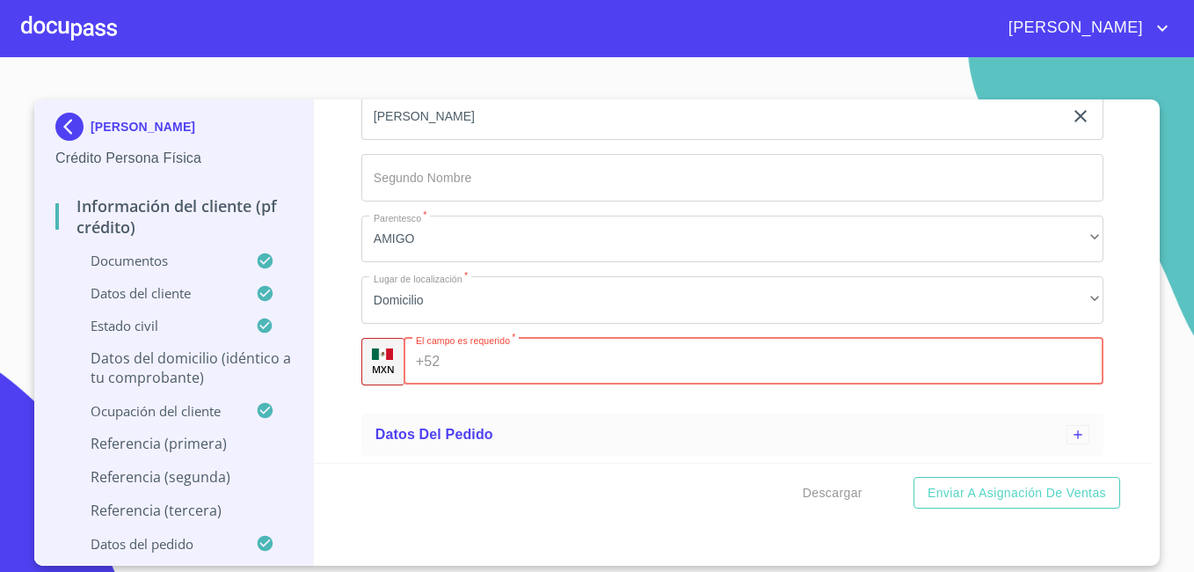
paste input "[PHONE_NUMBER]"
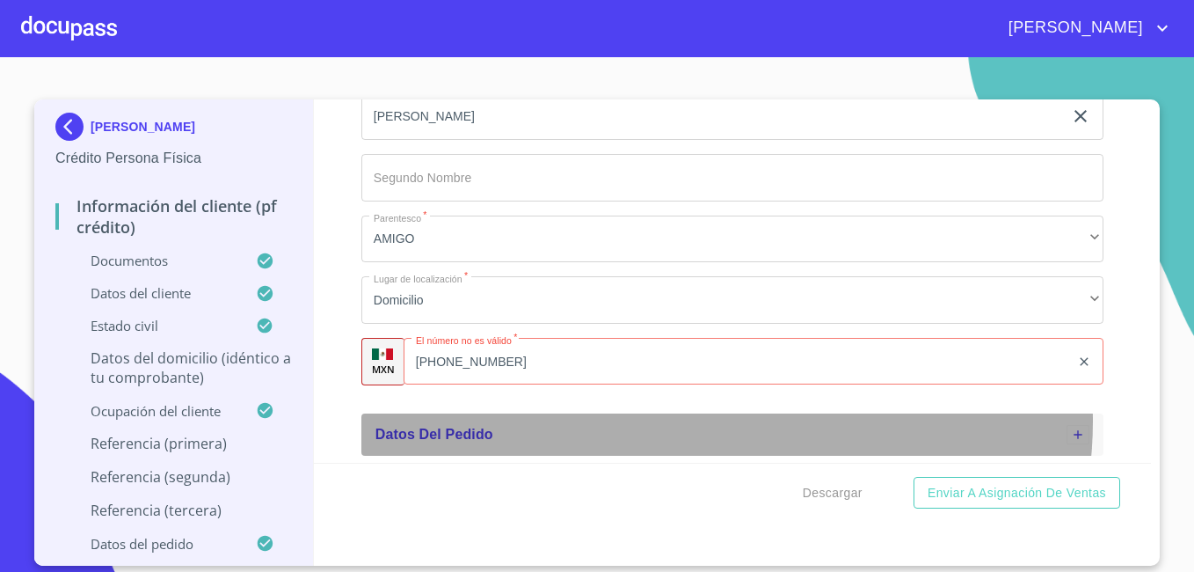
click at [724, 421] on div "Datos del pedido" at bounding box center [732, 434] width 742 height 42
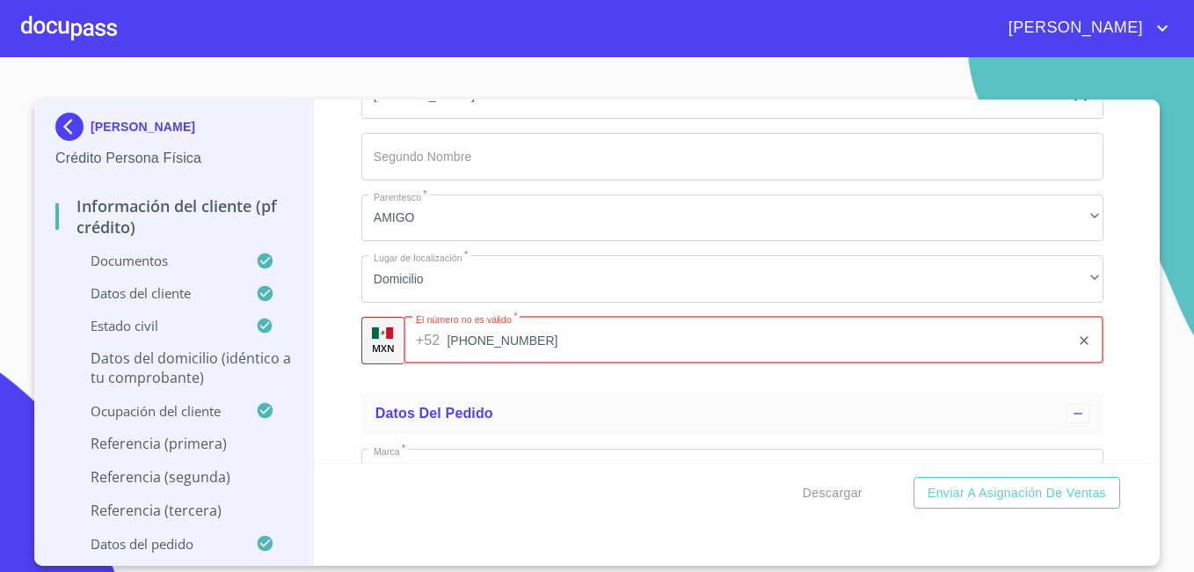
click at [431, 361] on div "[PHONE_NUMBER] ​" at bounding box center [754, 340] width 700 height 47
click at [434, 361] on div "[PHONE_NUMBER] ​" at bounding box center [754, 340] width 700 height 47
type input "3"
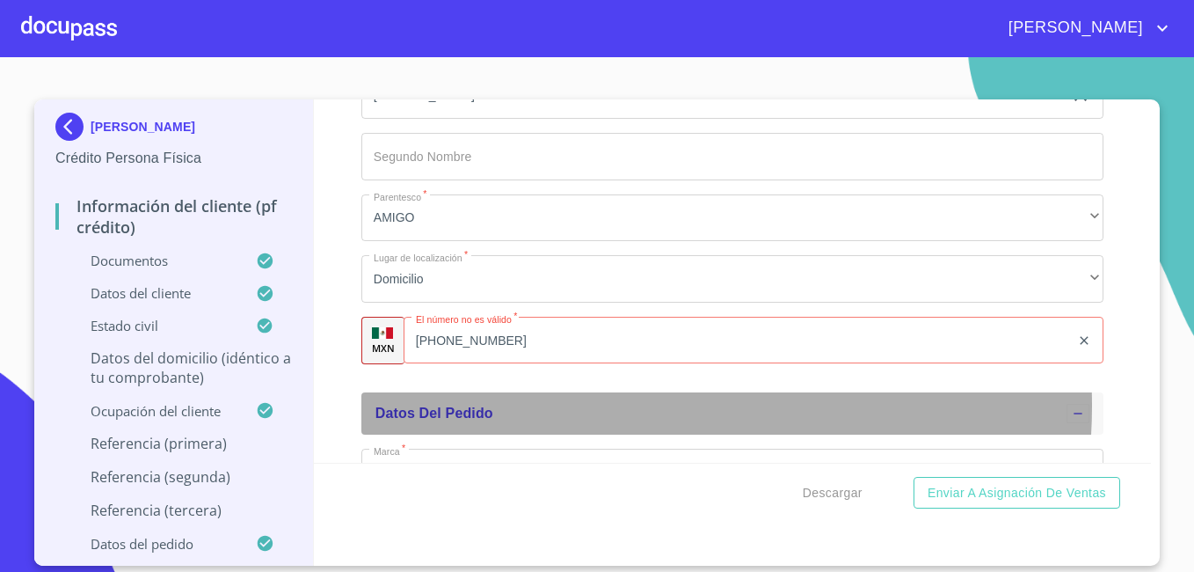
click at [603, 424] on div "Datos del pedido" at bounding box center [721, 413] width 691 height 21
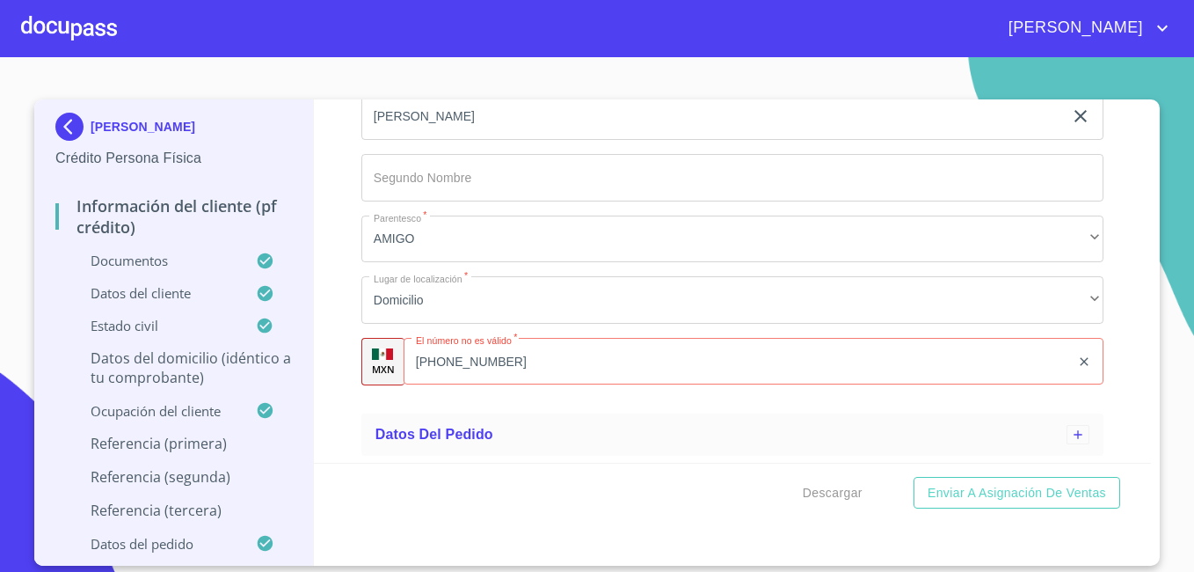
click at [433, 361] on div "[PHONE_NUMBER] ​" at bounding box center [754, 361] width 700 height 47
click at [456, 361] on input "[PHONE_NUMBER]" at bounding box center [758, 361] width 623 height 47
type input "[PHONE_NUMBER]"
click at [669, 468] on div "Descargar Enviar a Asignación de Ventas" at bounding box center [733, 493] width 838 height 60
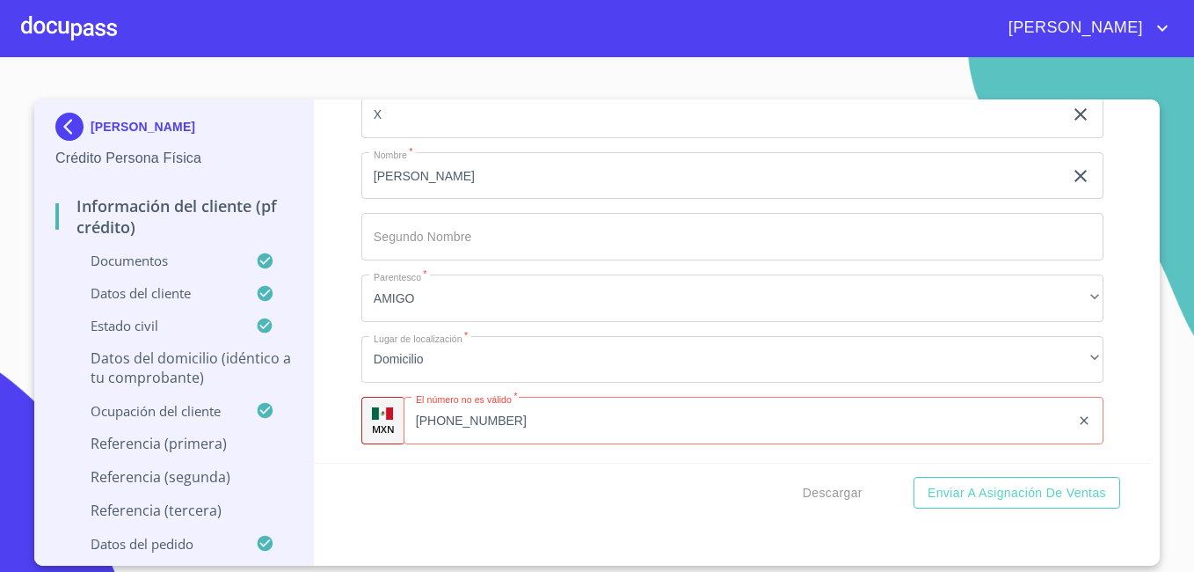
scroll to position [8832, 0]
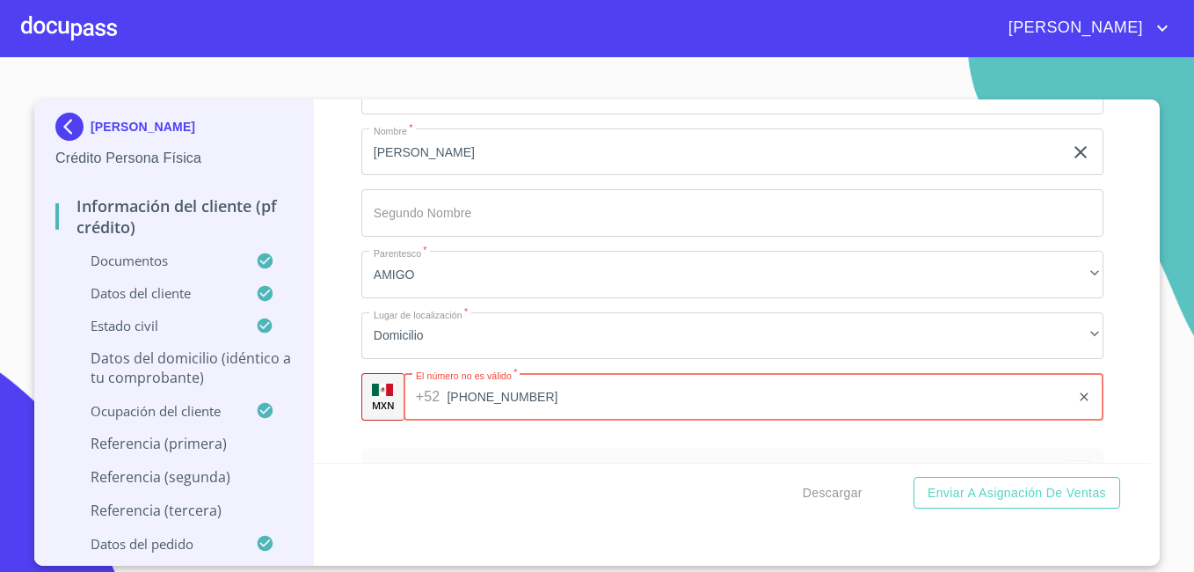
click at [497, 408] on input "[PHONE_NUMBER]" at bounding box center [758, 396] width 623 height 47
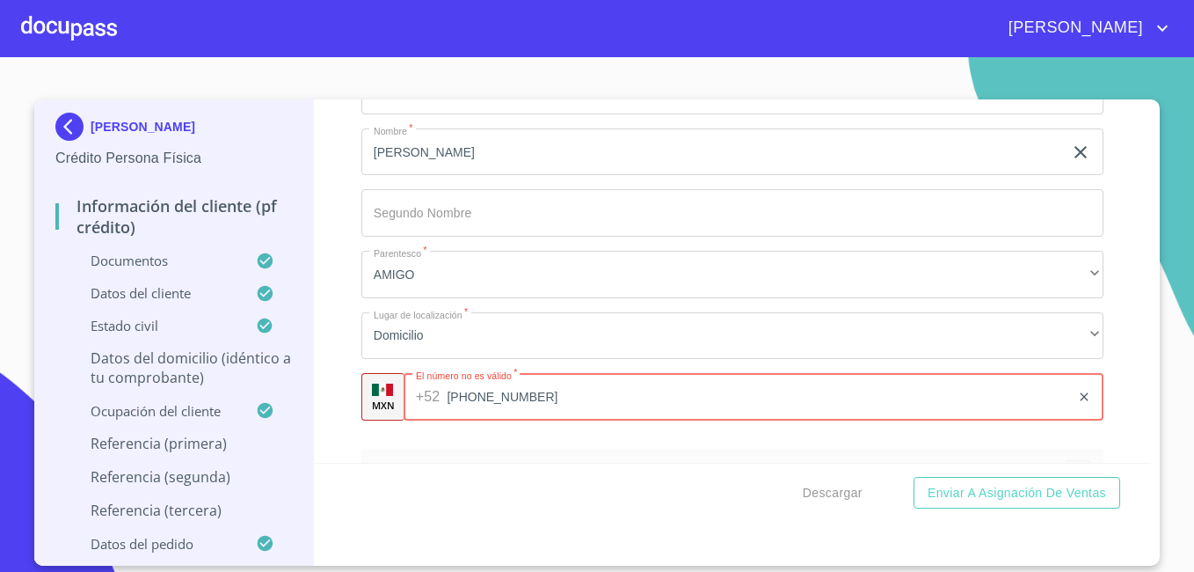
drag, startPoint x: 497, startPoint y: 408, endPoint x: 548, endPoint y: 421, distance: 52.7
click at [548, 420] on input "[PHONE_NUMBER]" at bounding box center [758, 396] width 623 height 47
type input "3"
type input "[PHONE_NUMBER]"
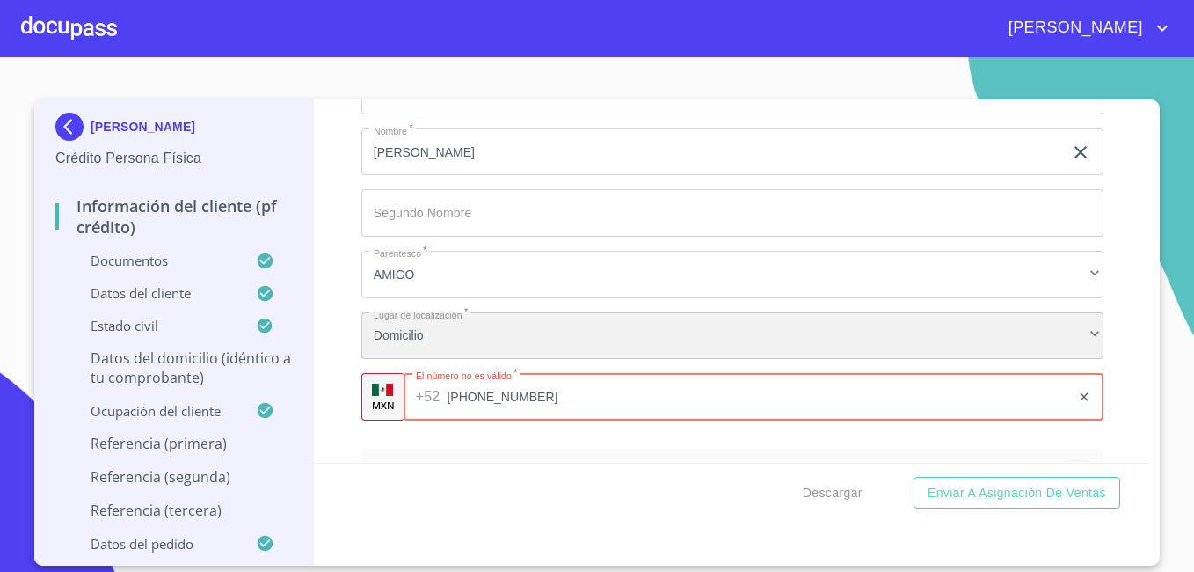
click at [740, 337] on div "Domicilio" at bounding box center [732, 335] width 742 height 47
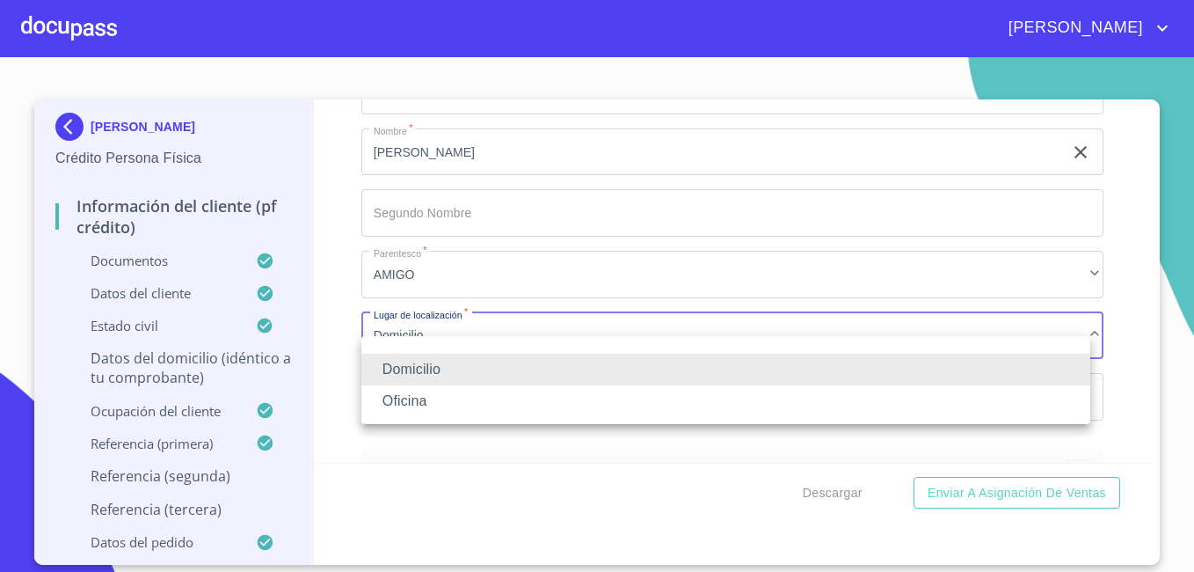
click at [770, 540] on div at bounding box center [597, 286] width 1194 height 572
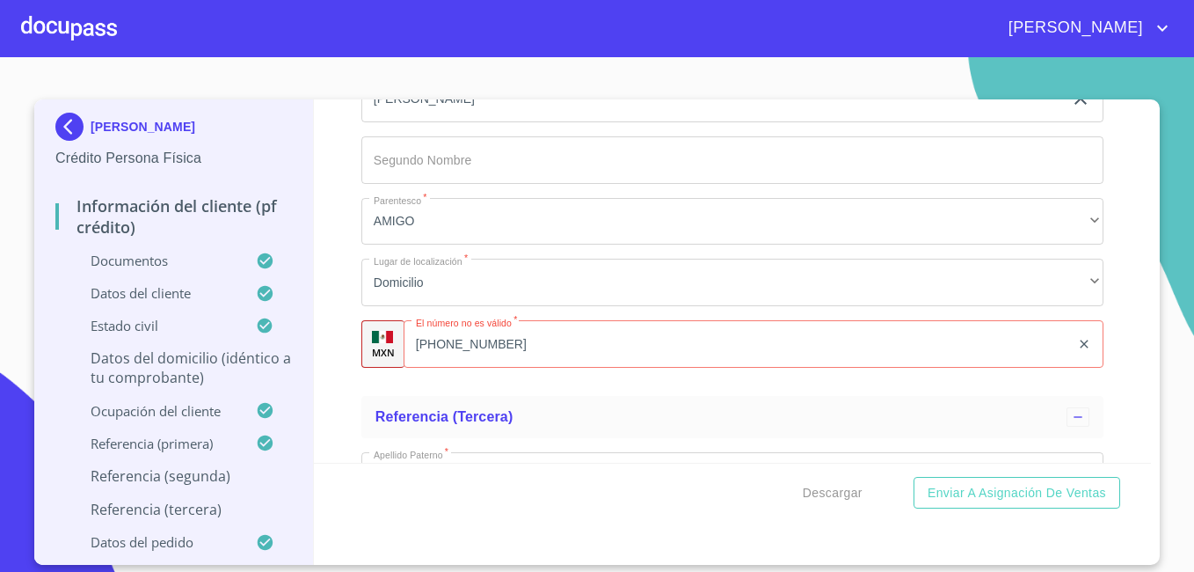
scroll to position [9395, 0]
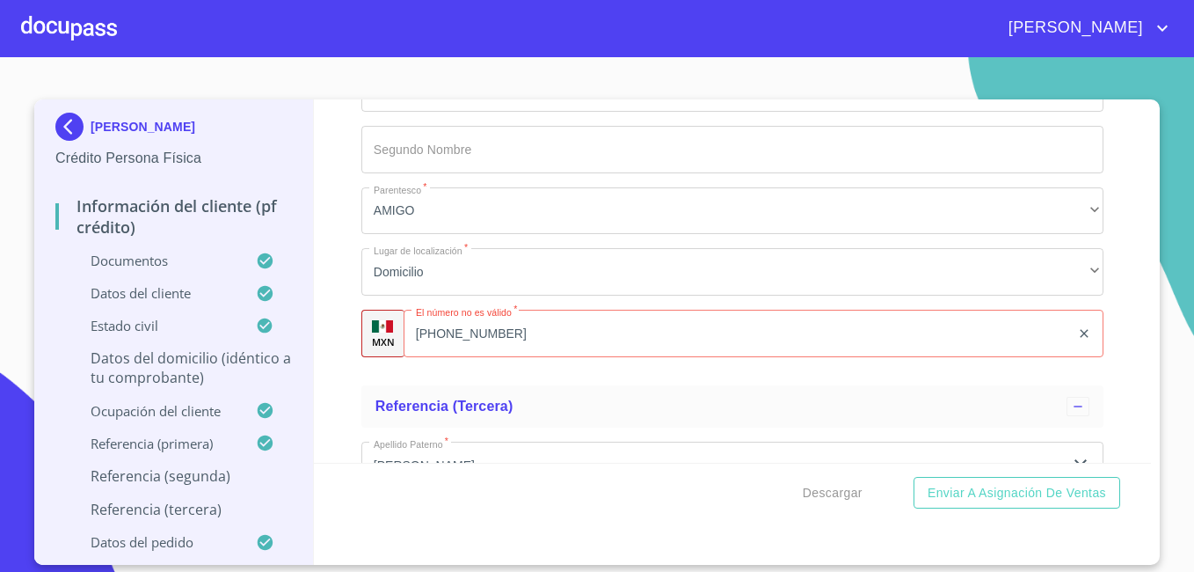
click at [538, 357] on input "[PHONE_NUMBER]" at bounding box center [737, 333] width 667 height 47
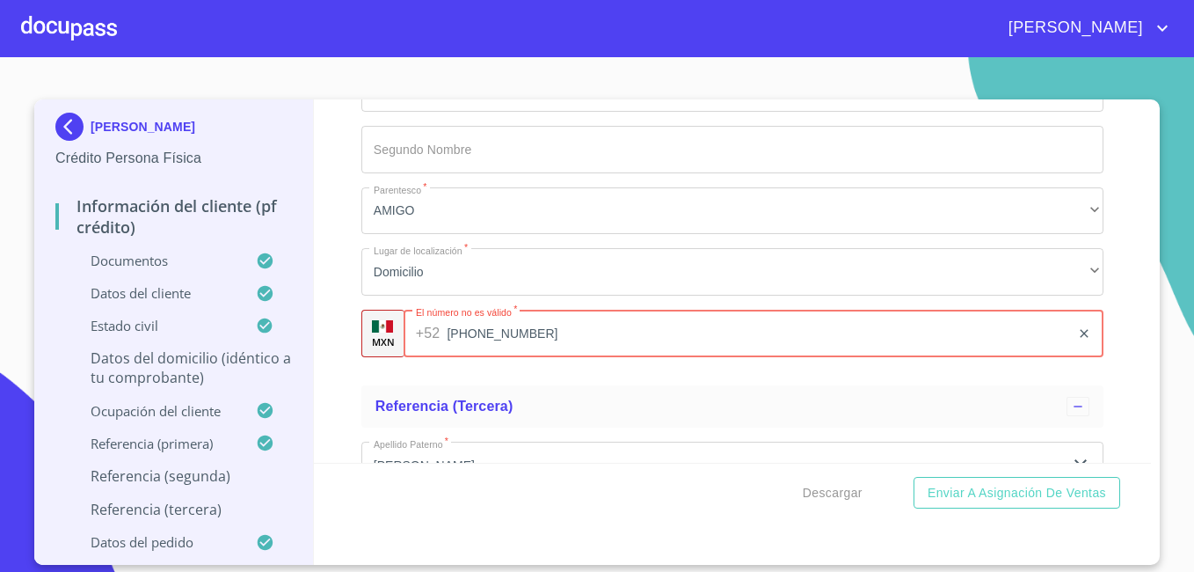
click at [538, 357] on input "[PHONE_NUMBER]" at bounding box center [758, 333] width 623 height 47
type input "2"
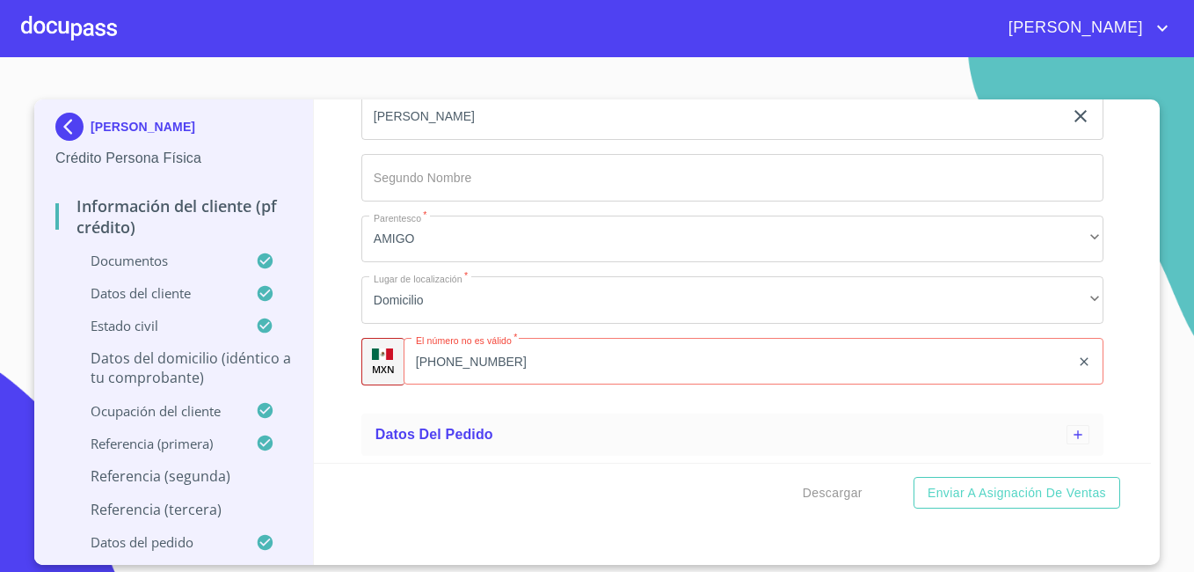
scroll to position [9887, 0]
type input "[PHONE_NUMBER]"
click at [522, 370] on input "[PHONE_NUMBER]" at bounding box center [737, 361] width 667 height 47
click at [522, 370] on input "[PHONE_NUMBER]" at bounding box center [758, 361] width 623 height 47
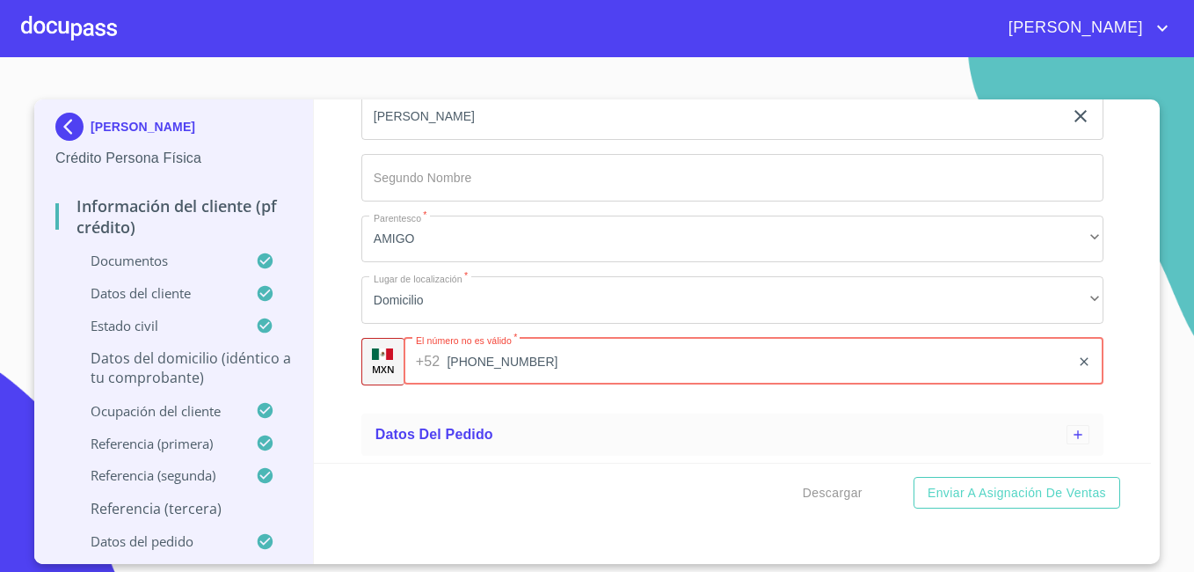
type input "[PHONE_NUMBER]"
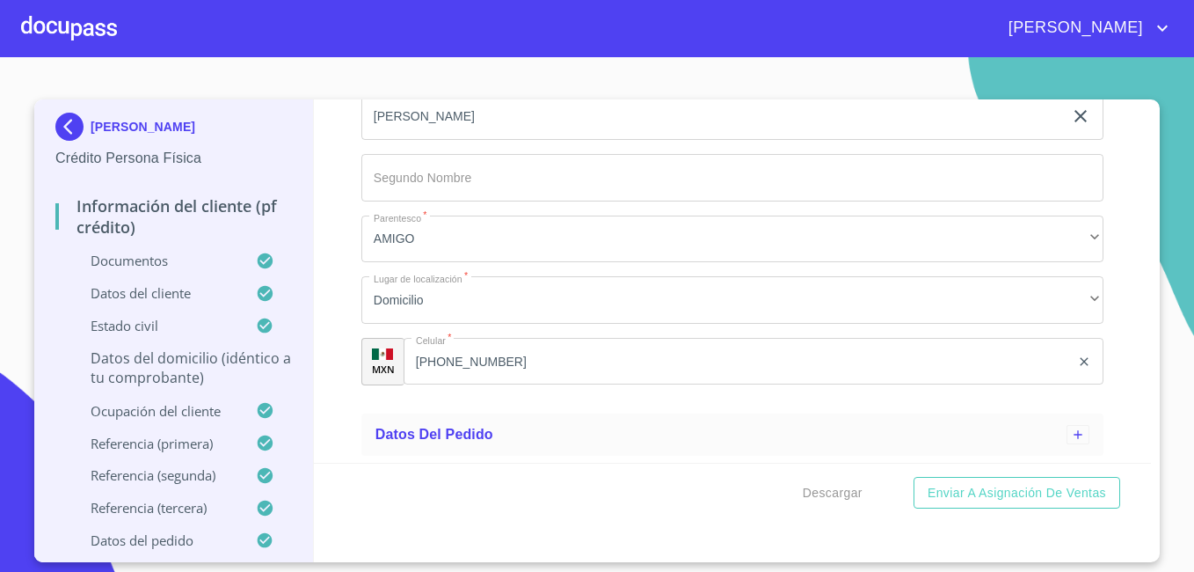
drag, startPoint x: 1152, startPoint y: 450, endPoint x: 1142, endPoint y: 453, distance: 10.9
click at [1142, 453] on div "[PERSON_NAME] Crédito Persona Física Información del cliente (PF crédito) Docum…" at bounding box center [597, 330] width 1126 height 463
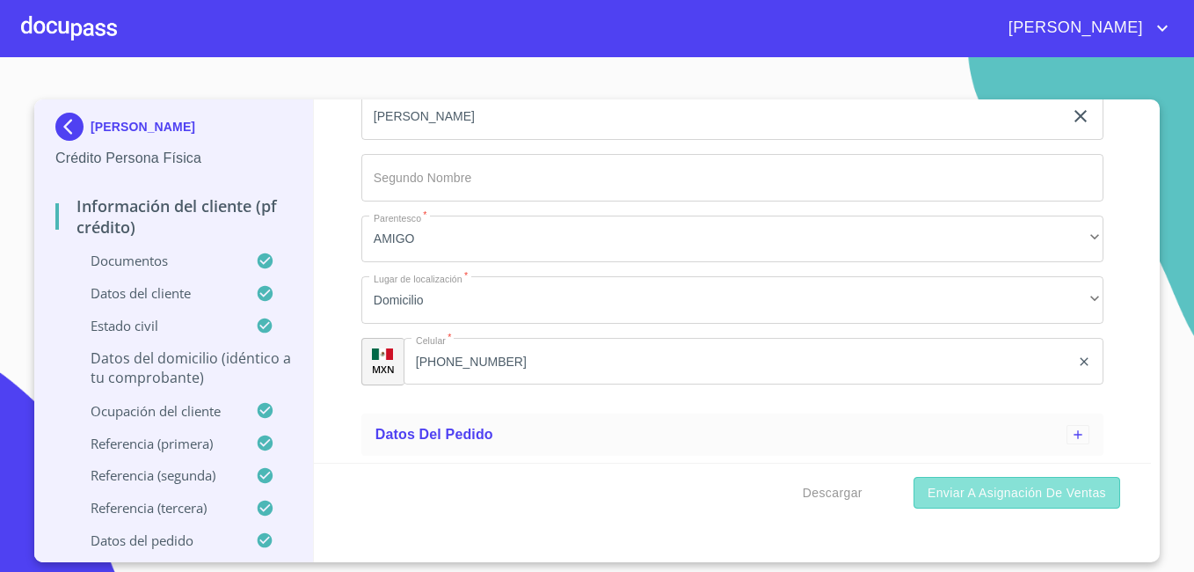
click at [1033, 497] on span "Enviar a Asignación de Ventas" at bounding box center [1017, 493] width 179 height 22
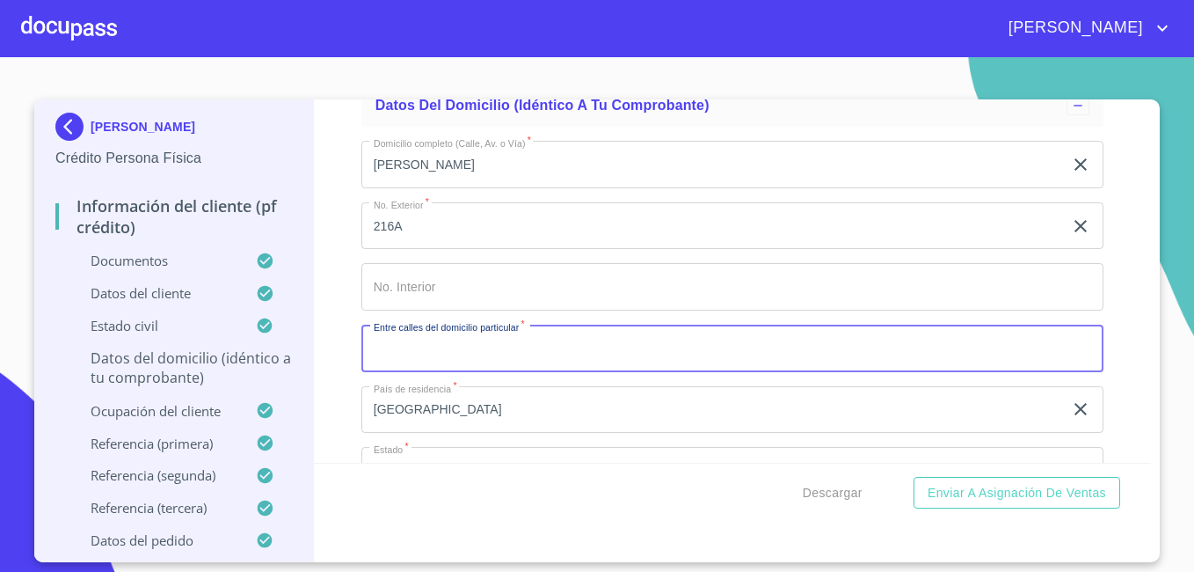
scroll to position [6500, 0]
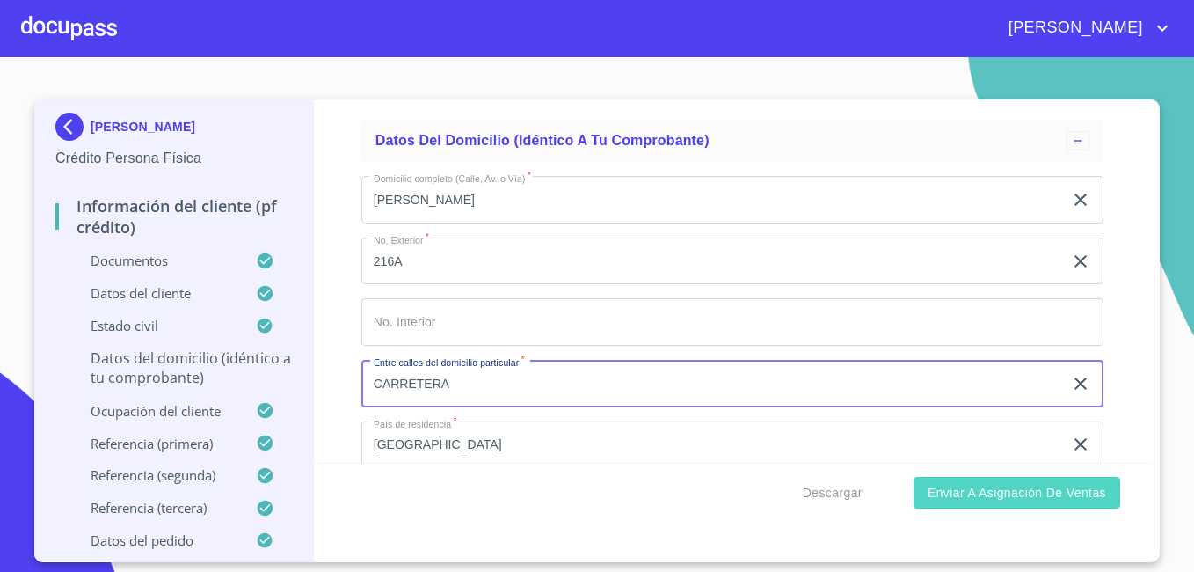
type input "CARRETERA"
click at [998, 492] on span "Enviar a Asignación de Ventas" at bounding box center [1017, 493] width 179 height 22
